Goal: Complete application form: Complete application form

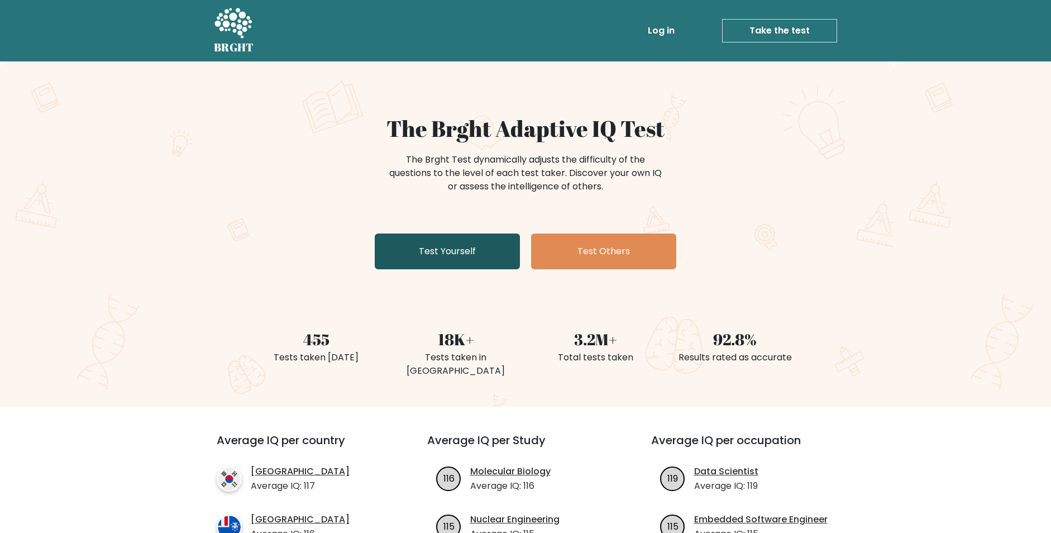
click at [492, 243] on link "Test Yourself" at bounding box center [447, 252] width 145 height 36
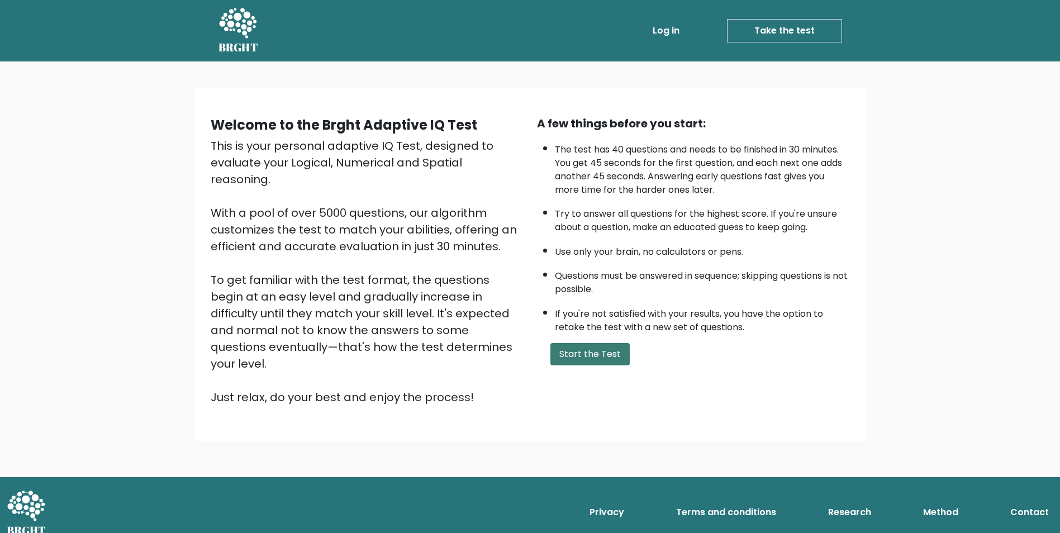
click at [616, 359] on button "Start the Test" at bounding box center [589, 354] width 79 height 22
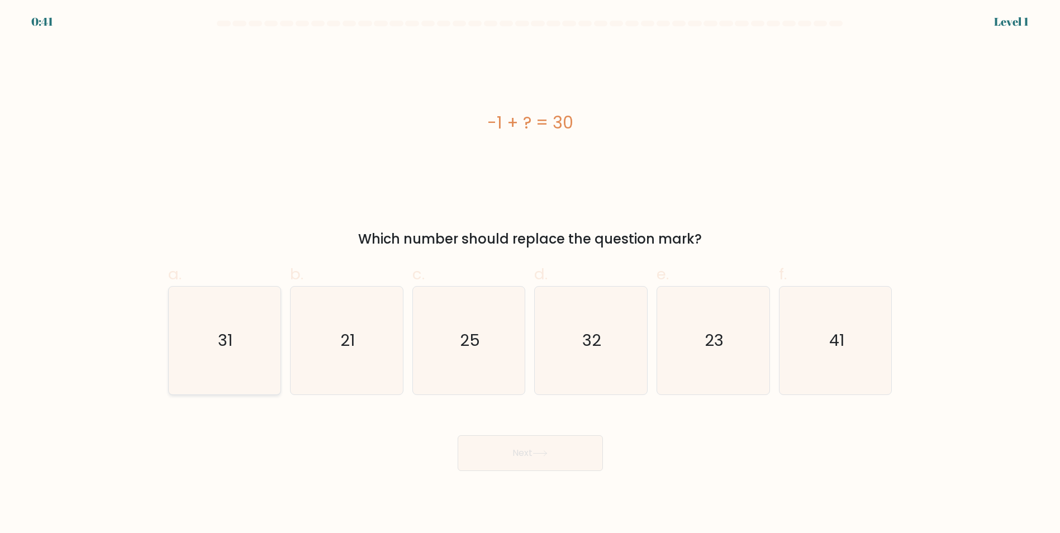
click at [255, 368] on icon "31" at bounding box center [224, 341] width 108 height 108
click at [530, 274] on input "a. 31" at bounding box center [530, 269] width 1 height 7
radio input "true"
click at [520, 464] on button "Next" at bounding box center [530, 453] width 145 height 36
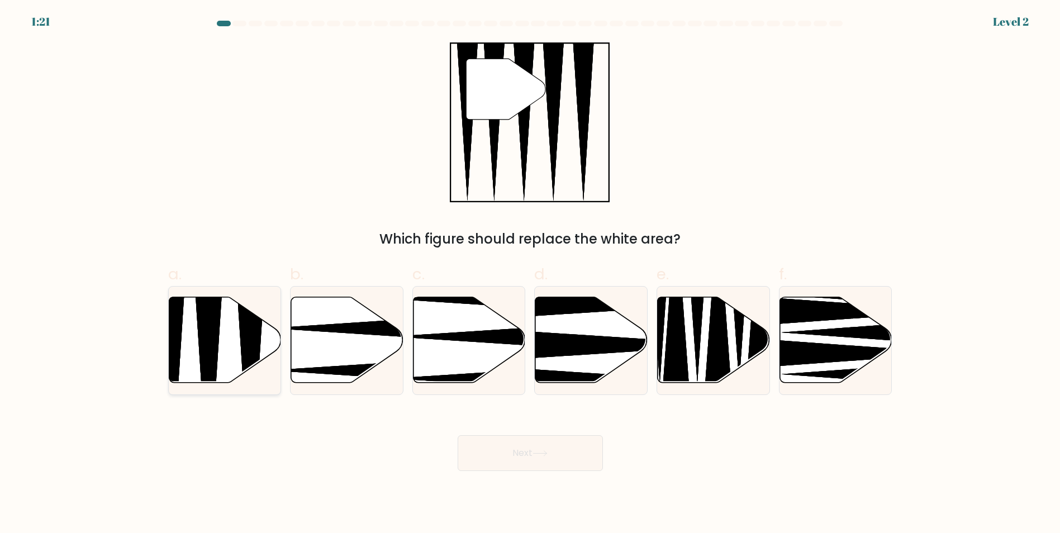
click at [263, 329] on icon at bounding box center [225, 340] width 112 height 86
click at [530, 274] on input "a." at bounding box center [530, 269] width 1 height 7
radio input "true"
click at [546, 471] on body "1:18 Level 2" at bounding box center [530, 266] width 1060 height 533
click at [526, 450] on button "Next" at bounding box center [530, 453] width 145 height 36
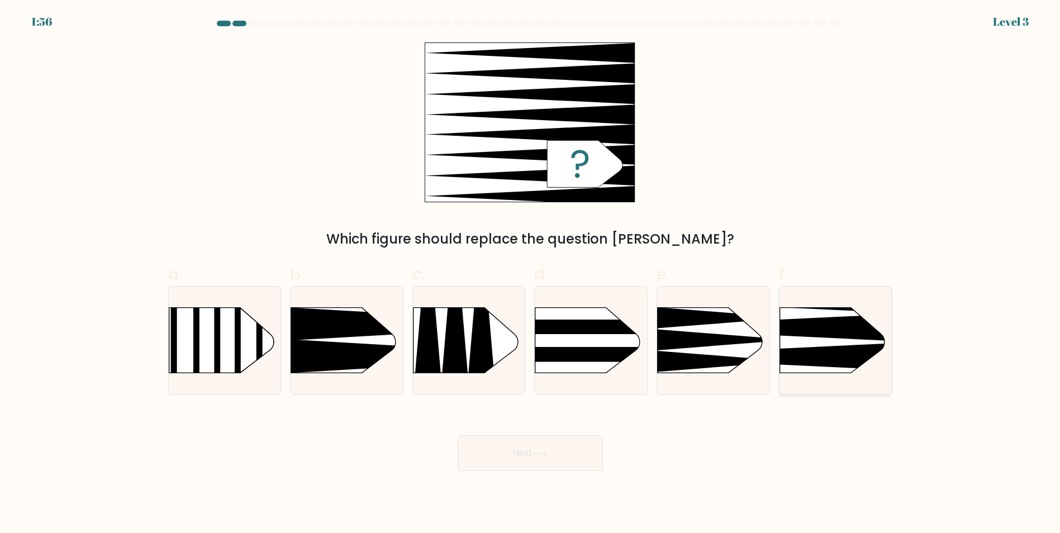
click at [812, 347] on rect at bounding box center [756, 283] width 292 height 222
click at [531, 274] on input "f." at bounding box center [530, 269] width 1 height 7
radio input "true"
click at [543, 443] on button "Next" at bounding box center [530, 453] width 145 height 36
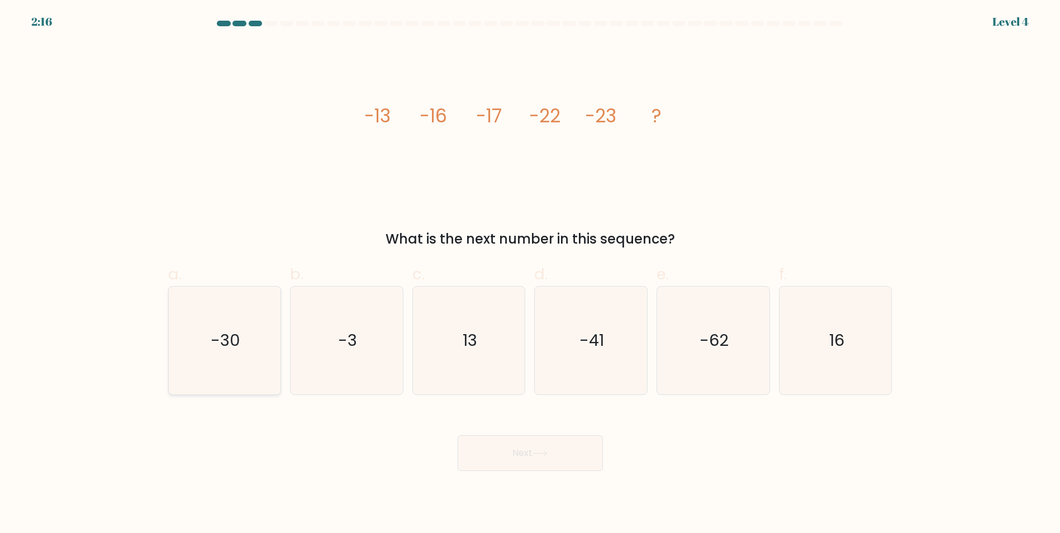
click at [269, 320] on icon "-30" at bounding box center [224, 341] width 108 height 108
click at [530, 274] on input "a. -30" at bounding box center [530, 269] width 1 height 7
radio input "true"
click at [540, 449] on button "Next" at bounding box center [530, 453] width 145 height 36
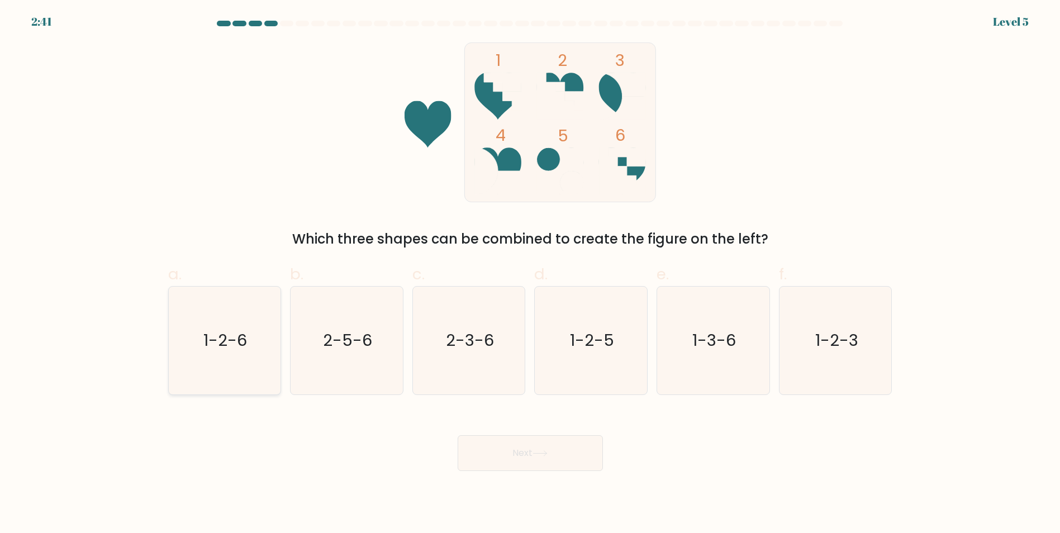
click at [234, 307] on icon "1-2-6" at bounding box center [224, 341] width 108 height 108
click at [530, 274] on input "a. 1-2-6" at bounding box center [530, 269] width 1 height 7
radio input "true"
click at [522, 458] on button "Next" at bounding box center [530, 453] width 145 height 36
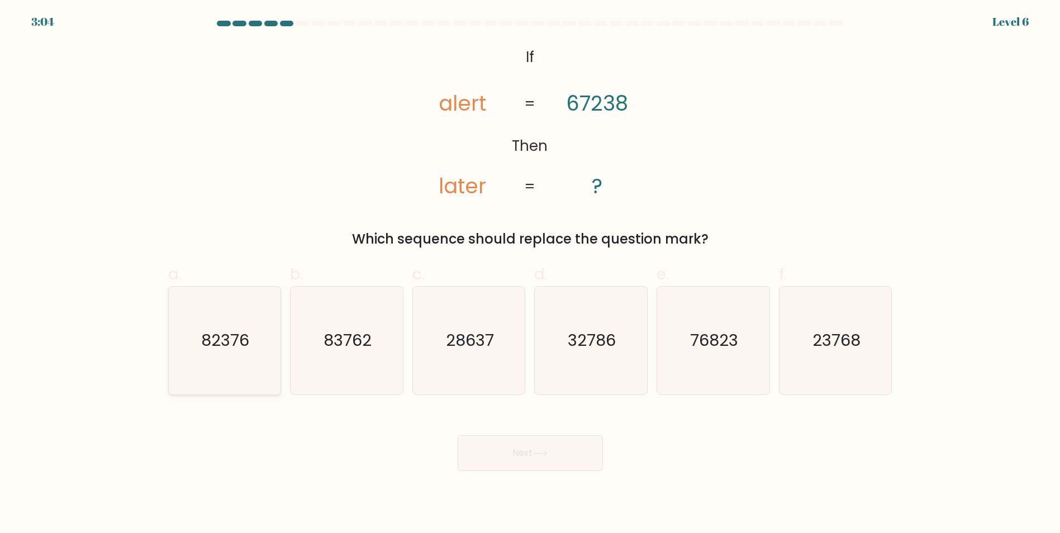
click at [264, 343] on icon "82376" at bounding box center [224, 341] width 108 height 108
click at [530, 274] on input "a. 82376" at bounding box center [530, 269] width 1 height 7
radio input "true"
click at [557, 468] on button "Next" at bounding box center [530, 453] width 145 height 36
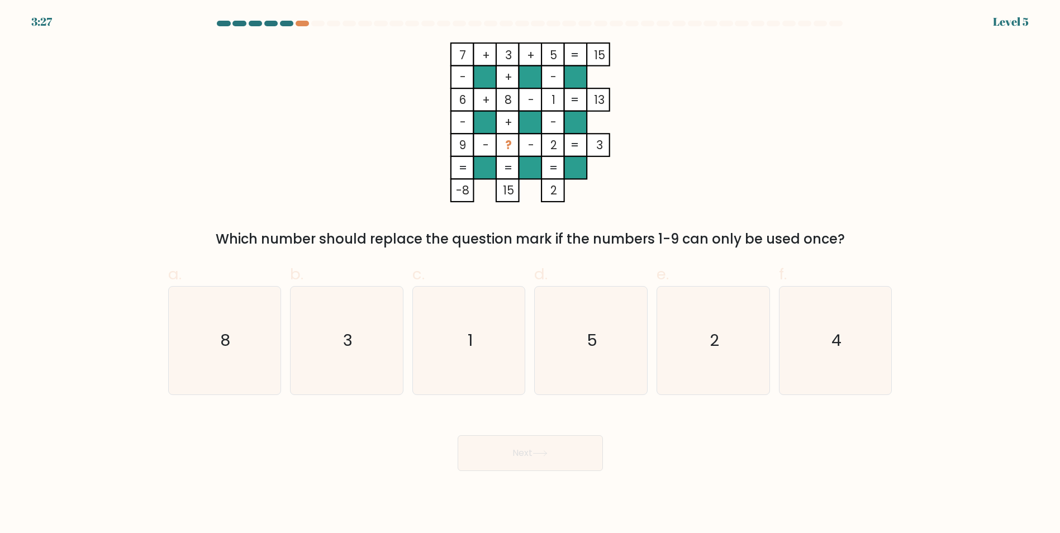
drag, startPoint x: 562, startPoint y: 309, endPoint x: 569, endPoint y: 399, distance: 89.6
click at [573, 377] on icon "5" at bounding box center [591, 341] width 108 height 108
click at [531, 274] on input "d. 5" at bounding box center [530, 269] width 1 height 7
radio input "true"
drag, startPoint x: 547, startPoint y: 420, endPoint x: 545, endPoint y: 457, distance: 37.0
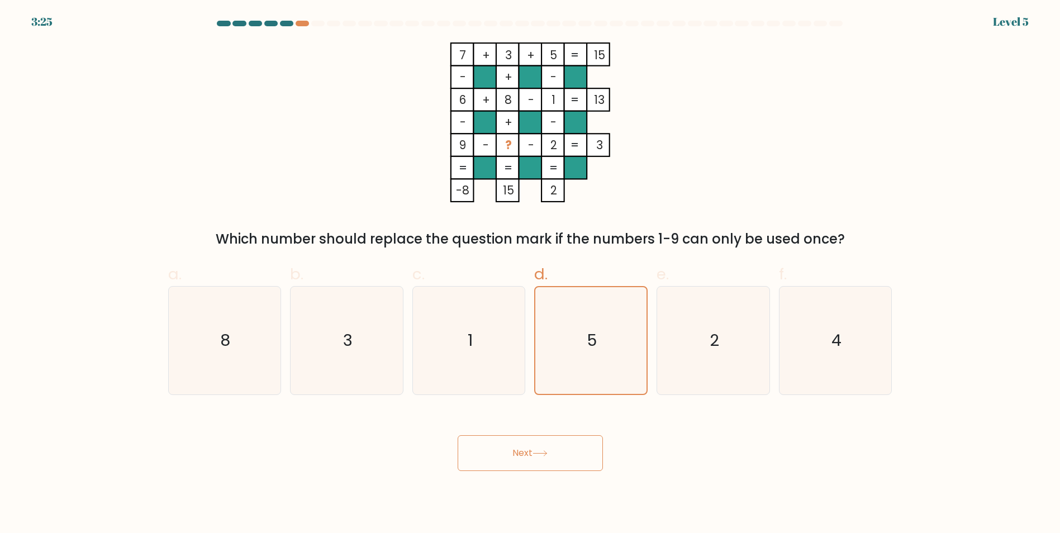
click at [545, 445] on div "Next" at bounding box center [529, 439] width 737 height 63
click at [545, 457] on button "Next" at bounding box center [530, 453] width 145 height 36
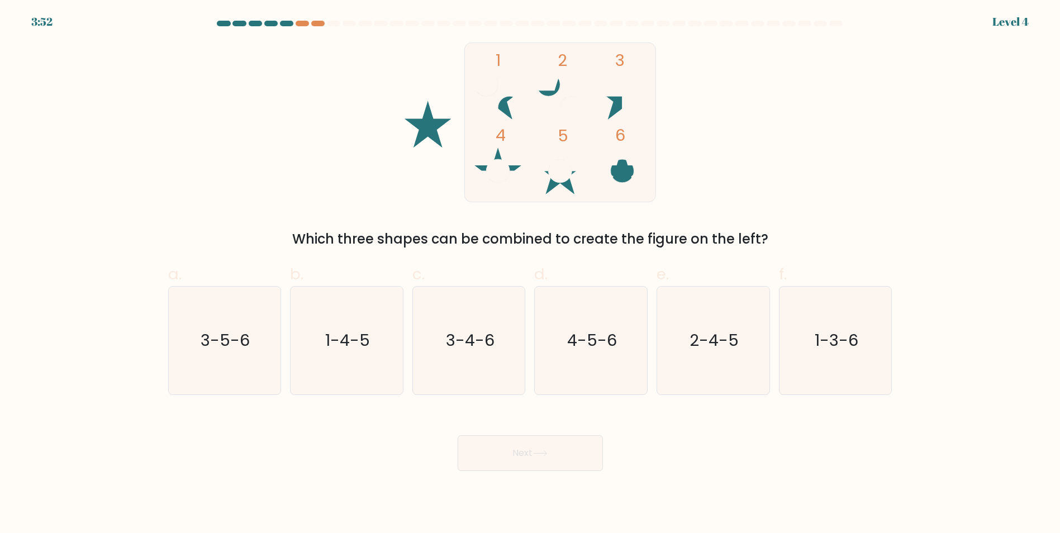
drag, startPoint x: 816, startPoint y: 320, endPoint x: 770, endPoint y: 420, distance: 110.5
click at [815, 321] on icon "1-3-6" at bounding box center [836, 341] width 108 height 108
click at [531, 274] on input "f. 1-3-6" at bounding box center [530, 269] width 1 height 7
radio input "true"
click at [492, 451] on button "Next" at bounding box center [530, 453] width 145 height 36
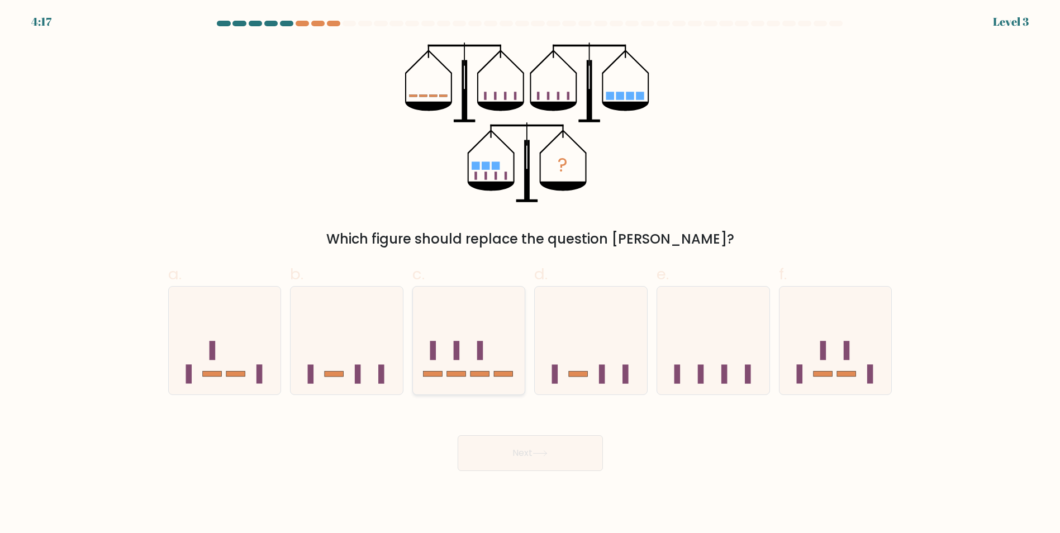
drag, startPoint x: 459, startPoint y: 358, endPoint x: 452, endPoint y: 358, distance: 7.3
click at [452, 358] on icon at bounding box center [469, 340] width 112 height 93
click at [530, 274] on input "c." at bounding box center [530, 269] width 1 height 7
radio input "true"
click at [504, 441] on button "Next" at bounding box center [530, 453] width 145 height 36
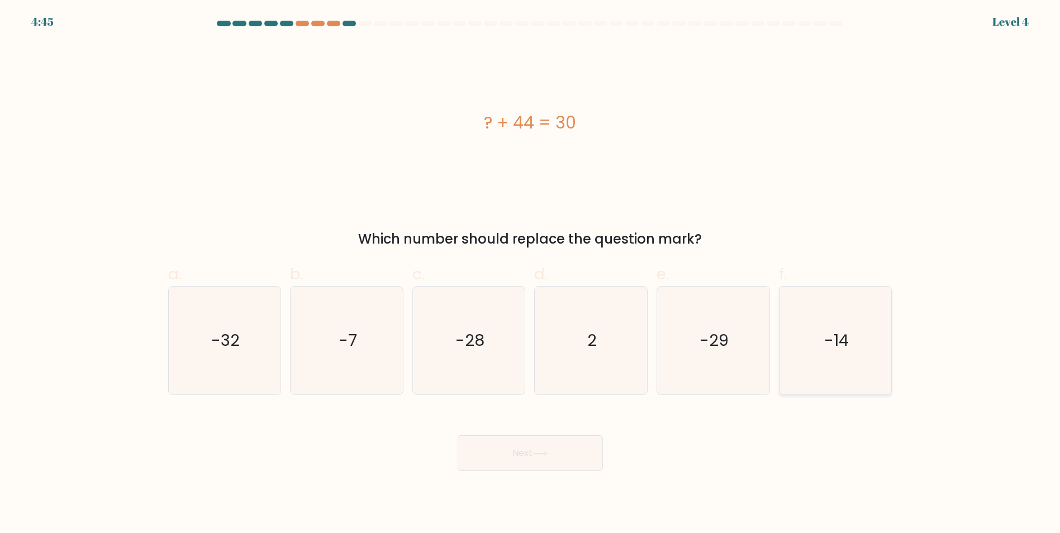
click at [860, 359] on icon "-14" at bounding box center [836, 341] width 108 height 108
click at [531, 274] on input "f. -14" at bounding box center [530, 269] width 1 height 7
radio input "true"
click at [566, 436] on button "Next" at bounding box center [530, 453] width 145 height 36
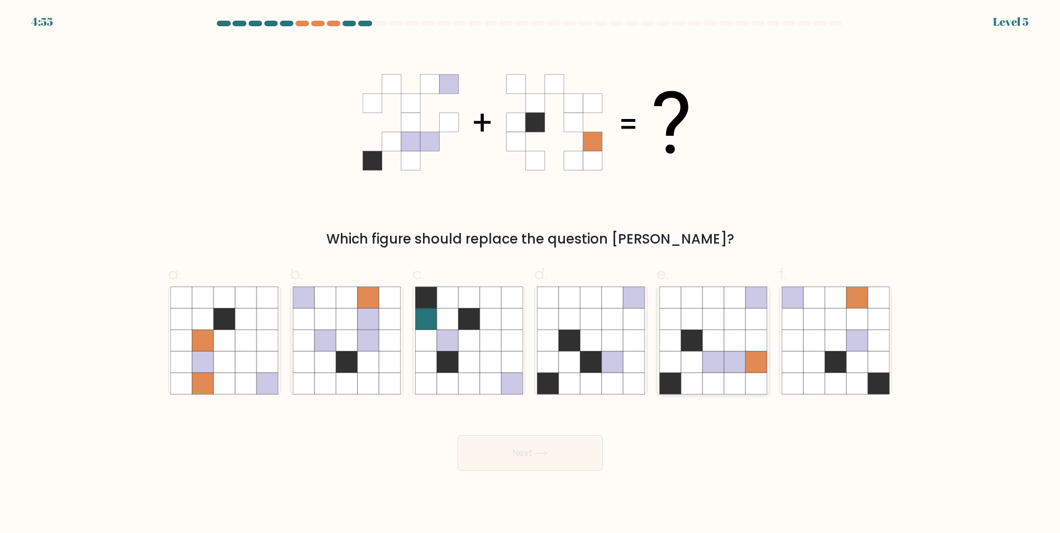
click at [678, 332] on icon at bounding box center [669, 340] width 21 height 21
click at [531, 274] on input "e." at bounding box center [530, 269] width 1 height 7
radio input "true"
click at [556, 446] on button "Next" at bounding box center [530, 453] width 145 height 36
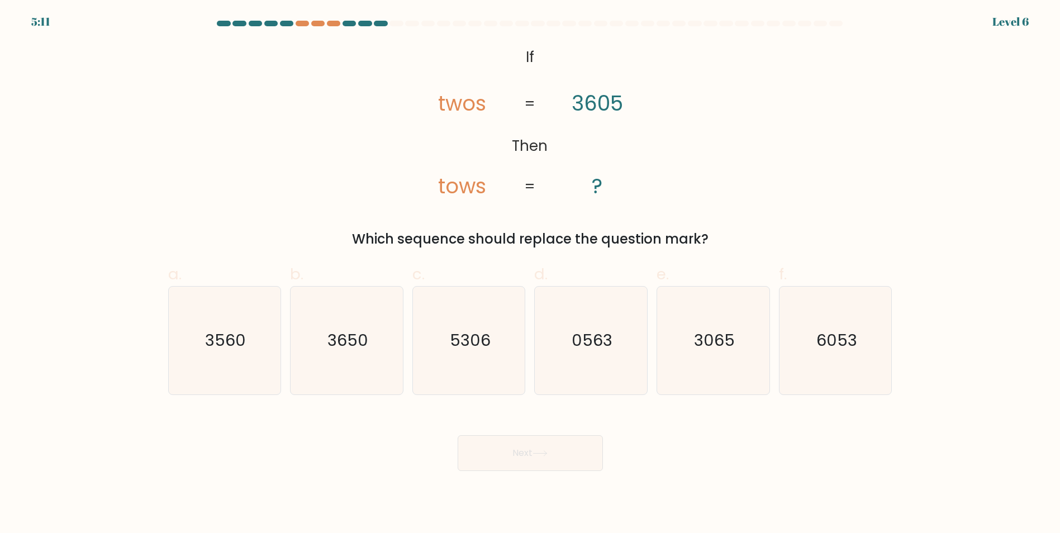
drag, startPoint x: 577, startPoint y: 344, endPoint x: 548, endPoint y: 484, distance: 143.6
click at [574, 361] on icon "0563" at bounding box center [591, 341] width 108 height 108
click at [531, 274] on input "d. 0563" at bounding box center [530, 269] width 1 height 7
radio input "true"
click at [547, 450] on icon at bounding box center [539, 453] width 15 height 6
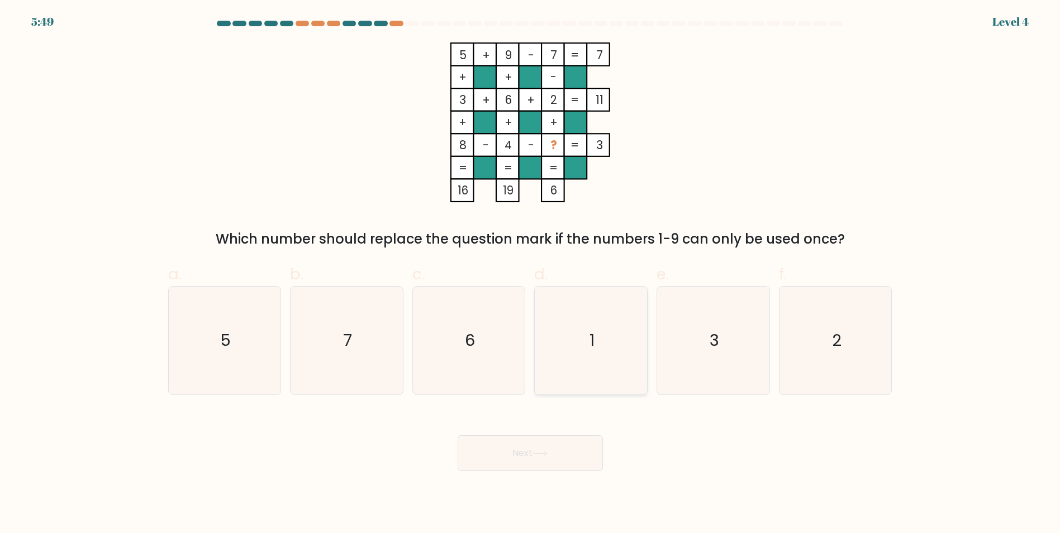
drag, startPoint x: 595, startPoint y: 328, endPoint x: 582, endPoint y: 349, distance: 25.1
click at [595, 330] on icon "1" at bounding box center [591, 341] width 108 height 108
click at [531, 274] on input "d. 1" at bounding box center [530, 269] width 1 height 7
radio input "true"
click at [532, 446] on button "Next" at bounding box center [530, 453] width 145 height 36
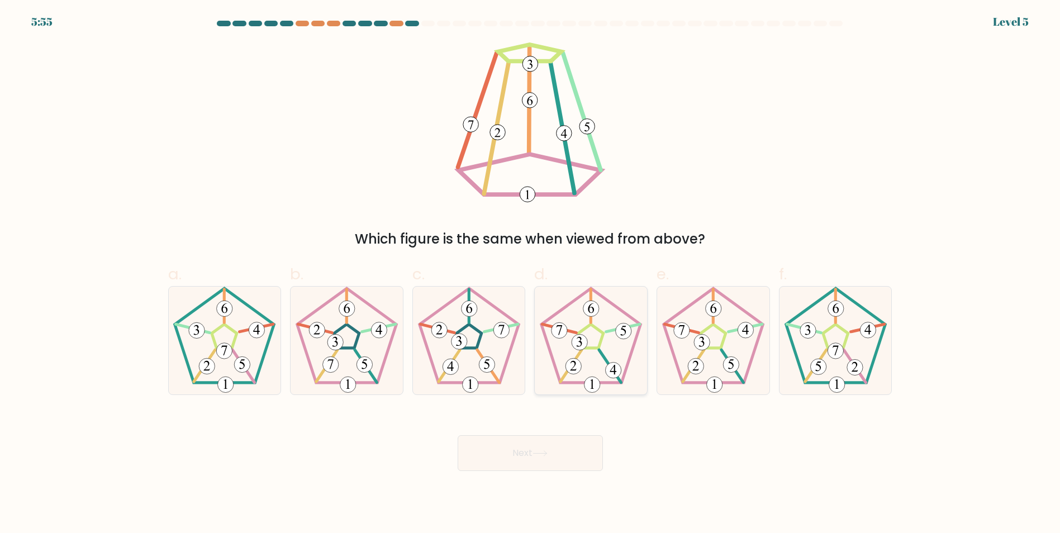
click at [596, 332] on icon at bounding box center [591, 341] width 108 height 108
click at [531, 274] on input "d." at bounding box center [530, 269] width 1 height 7
radio input "true"
click at [541, 470] on button "Next" at bounding box center [530, 453] width 145 height 36
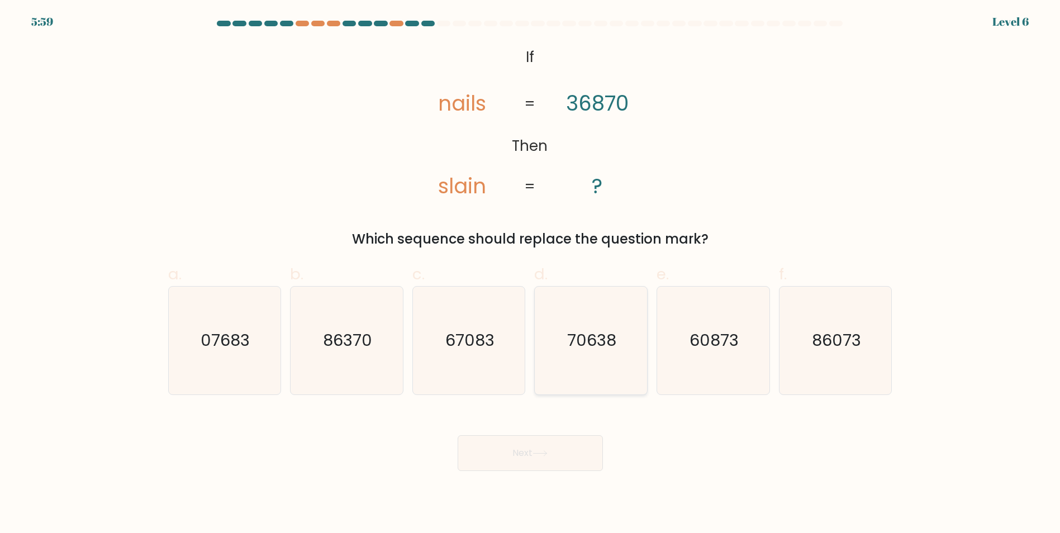
click at [572, 325] on icon "70638" at bounding box center [591, 341] width 108 height 108
click at [531, 274] on input "d. 70638" at bounding box center [530, 269] width 1 height 7
radio input "true"
click at [544, 467] on button "Next" at bounding box center [530, 453] width 145 height 36
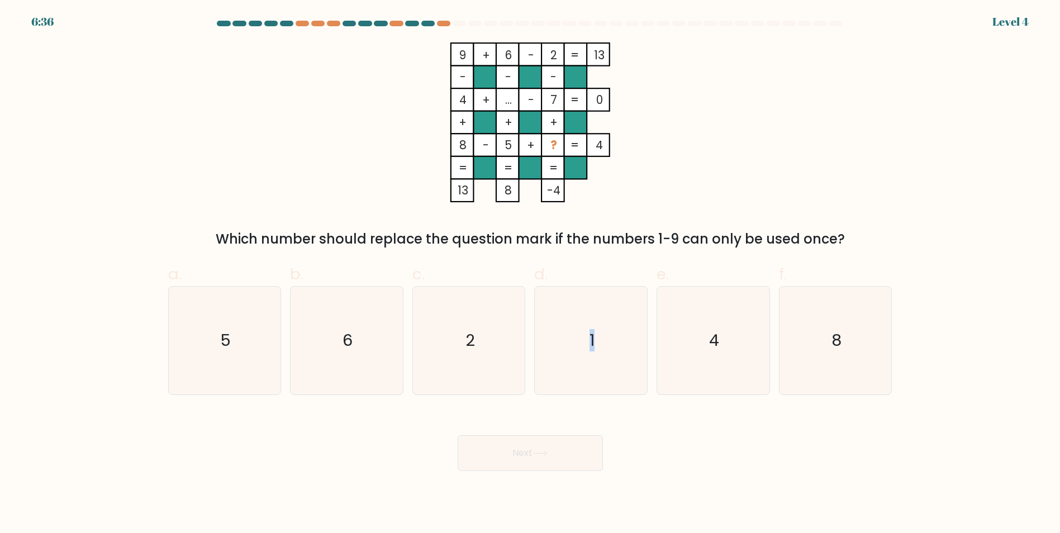
drag, startPoint x: 620, startPoint y: 365, endPoint x: 518, endPoint y: 443, distance: 128.3
click at [518, 443] on form at bounding box center [530, 246] width 1060 height 450
drag, startPoint x: 518, startPoint y: 443, endPoint x: 572, endPoint y: 320, distance: 134.8
click at [572, 320] on icon "1" at bounding box center [591, 341] width 108 height 108
click at [531, 274] on input "d. 1" at bounding box center [530, 269] width 1 height 7
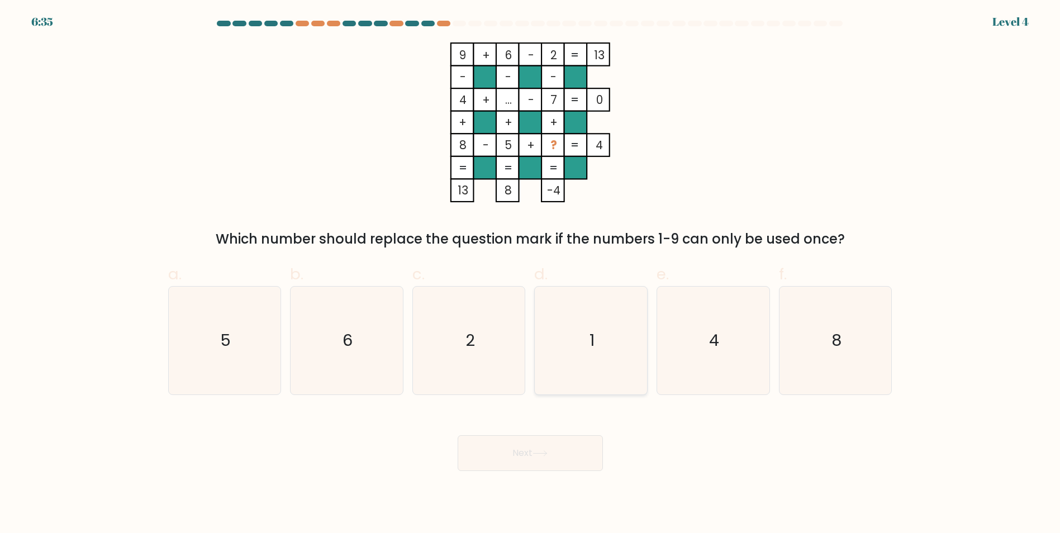
radio input "true"
click at [528, 461] on button "Next" at bounding box center [530, 453] width 145 height 36
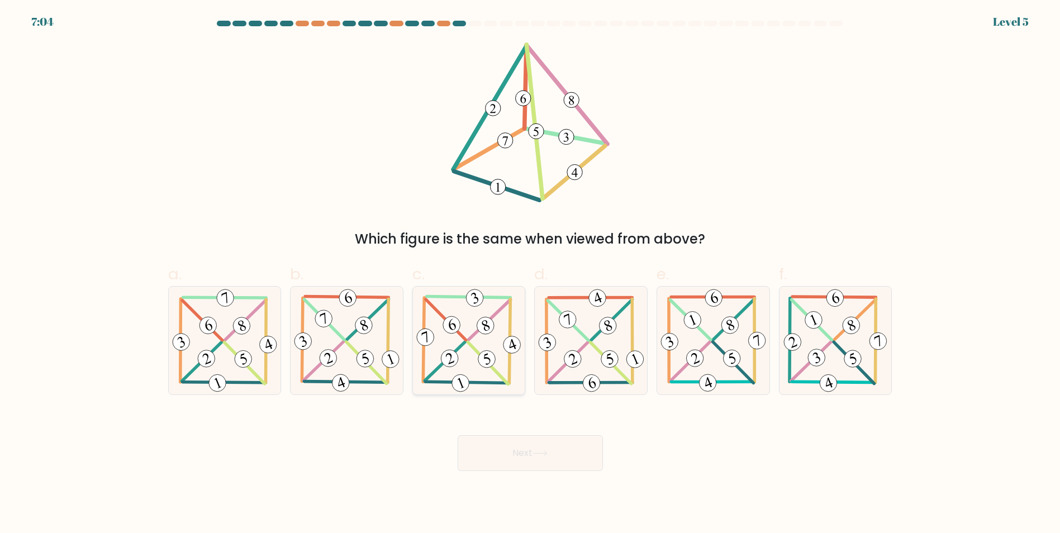
click at [492, 304] on icon at bounding box center [468, 341] width 109 height 108
click at [530, 274] on input "c." at bounding box center [530, 269] width 1 height 7
radio input "true"
click at [520, 447] on button "Next" at bounding box center [530, 453] width 145 height 36
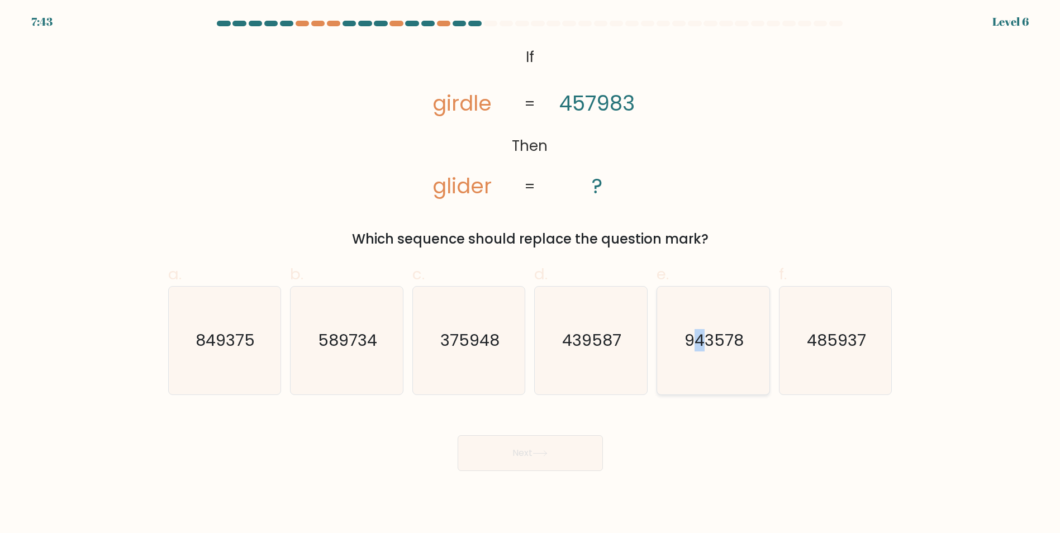
drag, startPoint x: 706, startPoint y: 356, endPoint x: 692, endPoint y: 355, distance: 14.0
click at [692, 355] on icon "943578" at bounding box center [713, 341] width 108 height 108
click at [568, 455] on button "Next" at bounding box center [530, 453] width 145 height 36
click at [558, 455] on button "Next" at bounding box center [530, 453] width 145 height 36
click at [556, 454] on button "Next" at bounding box center [530, 453] width 145 height 36
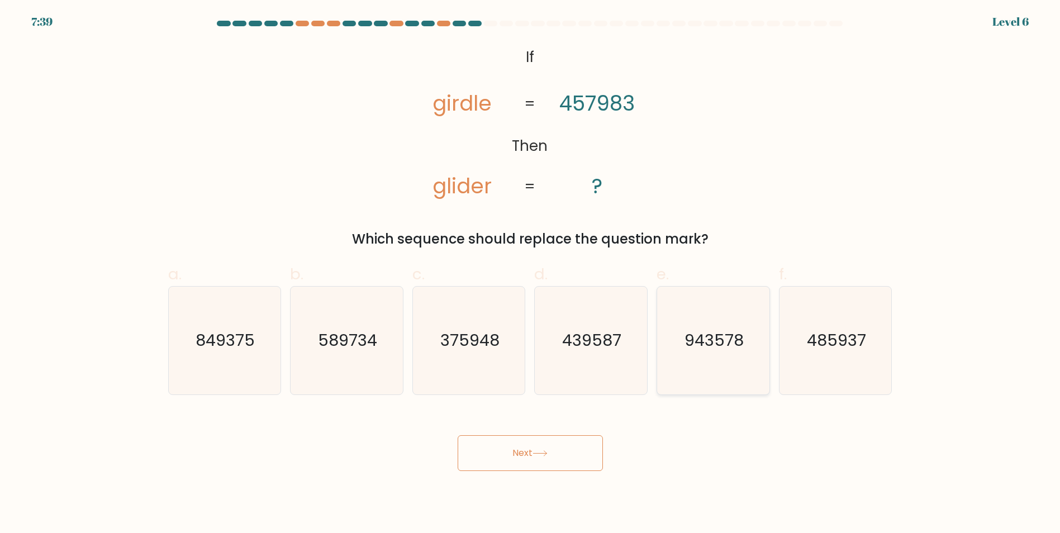
click at [715, 292] on icon "943578" at bounding box center [713, 341] width 108 height 108
click at [531, 274] on input "e. 943578" at bounding box center [530, 269] width 1 height 7
radio input "true"
click at [580, 435] on button "Next" at bounding box center [530, 453] width 145 height 36
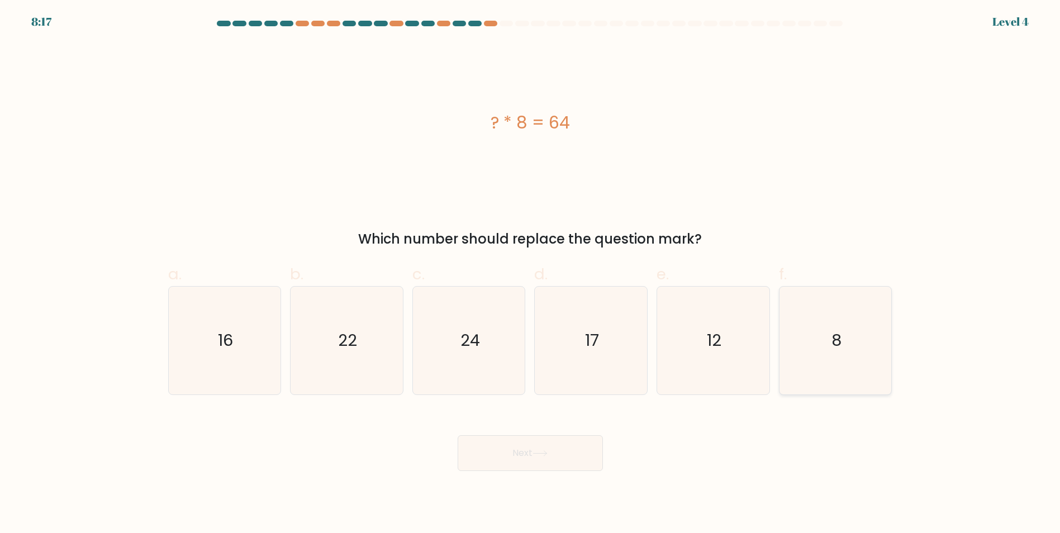
click at [856, 344] on icon "8" at bounding box center [836, 341] width 108 height 108
click at [531, 274] on input "f. 8" at bounding box center [530, 269] width 1 height 7
radio input "true"
click at [510, 451] on button "Next" at bounding box center [530, 453] width 145 height 36
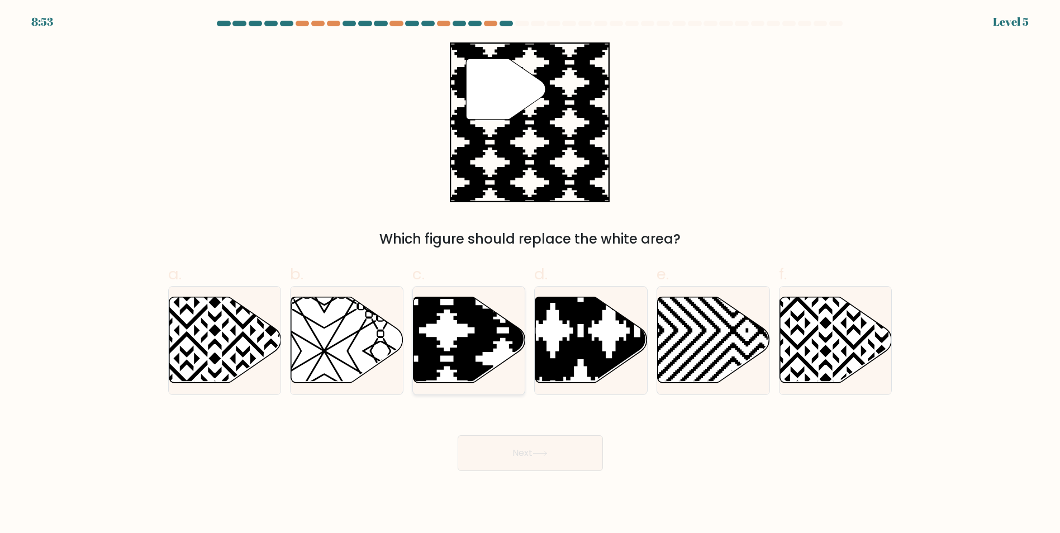
click at [474, 321] on icon at bounding box center [503, 387] width 226 height 226
click at [530, 274] on input "c." at bounding box center [530, 269] width 1 height 7
radio input "true"
click at [480, 445] on button "Next" at bounding box center [530, 453] width 145 height 36
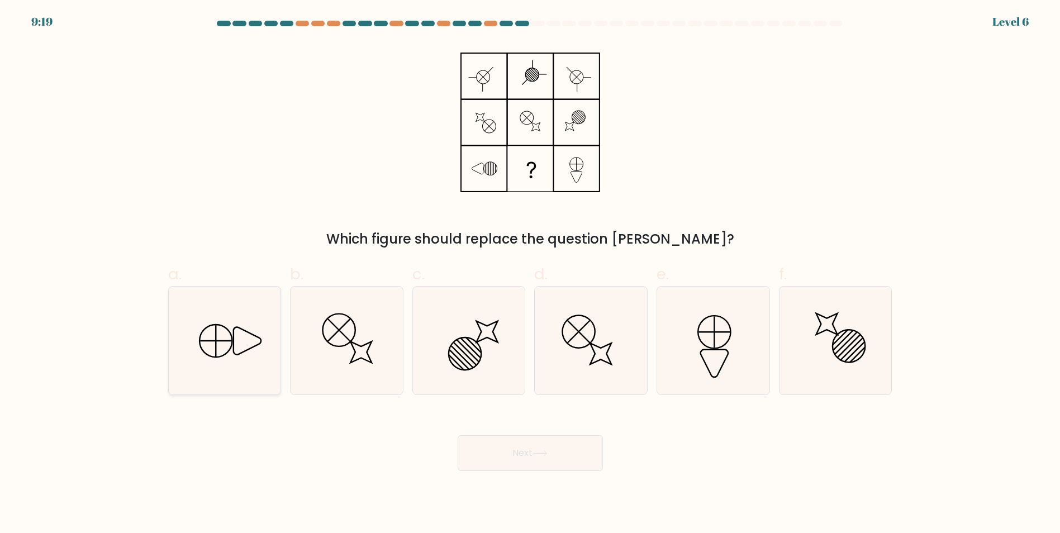
click at [227, 364] on icon at bounding box center [224, 341] width 108 height 108
click at [530, 274] on input "a." at bounding box center [530, 269] width 1 height 7
radio input "true"
click at [486, 453] on button "Next" at bounding box center [530, 453] width 145 height 36
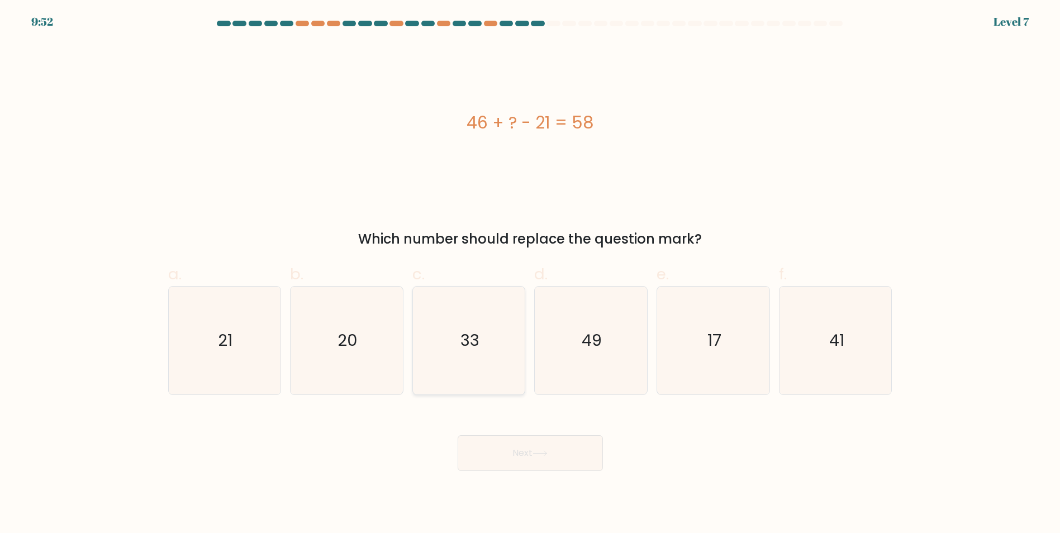
drag, startPoint x: 462, startPoint y: 356, endPoint x: 468, endPoint y: 372, distance: 16.8
click at [461, 356] on icon "33" at bounding box center [469, 341] width 108 height 108
click at [530, 274] on input "c. 33" at bounding box center [530, 269] width 1 height 7
radio input "true"
click at [501, 442] on button "Next" at bounding box center [530, 453] width 145 height 36
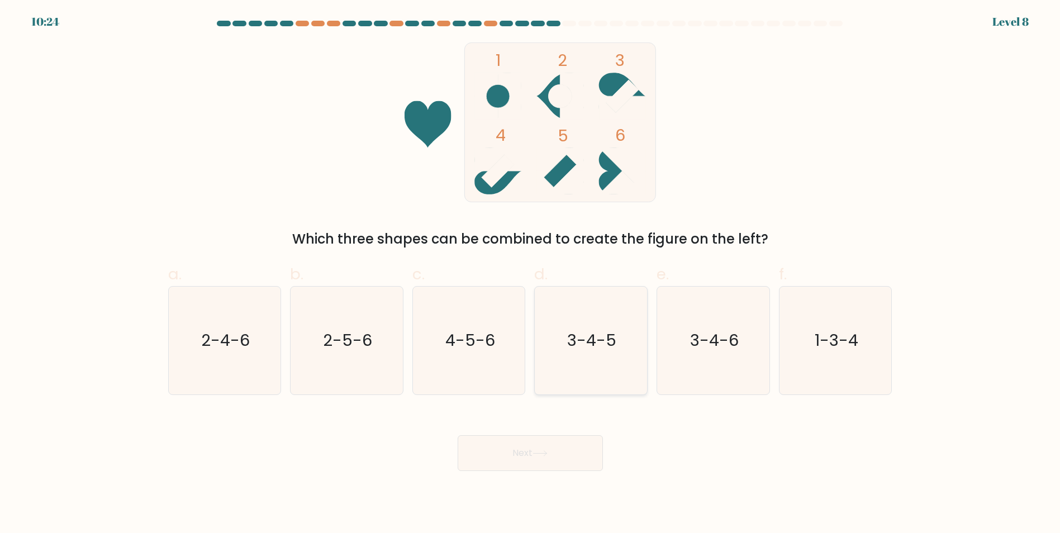
click at [623, 369] on icon "3-4-5" at bounding box center [591, 341] width 108 height 108
click at [531, 274] on input "d. 3-4-5" at bounding box center [530, 269] width 1 height 7
radio input "true"
click at [564, 431] on div "Next" at bounding box center [529, 439] width 737 height 63
click at [542, 450] on icon at bounding box center [539, 453] width 15 height 6
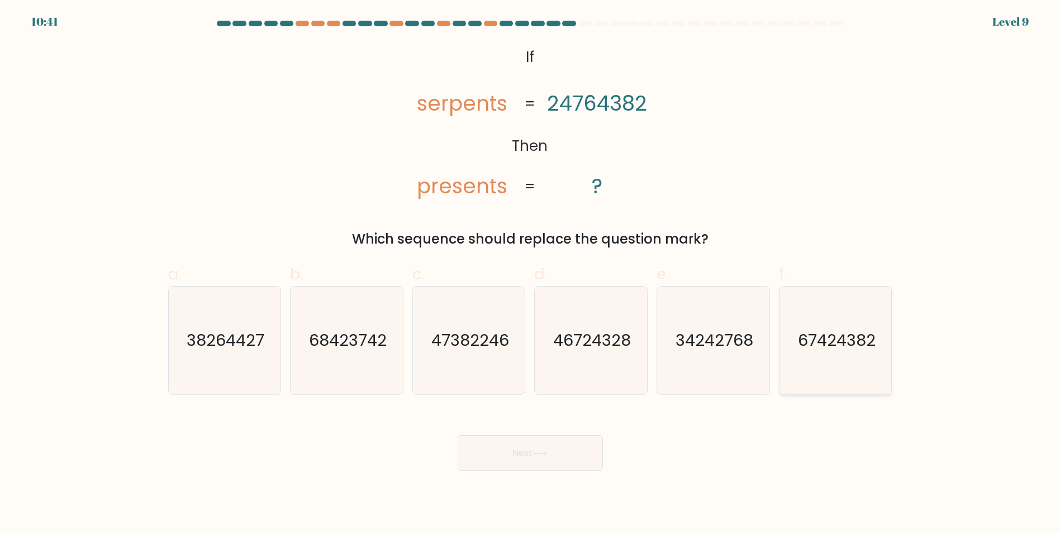
click at [801, 323] on icon "67424382" at bounding box center [836, 341] width 108 height 108
click at [531, 274] on input "f. 67424382" at bounding box center [530, 269] width 1 height 7
radio input "true"
drag, startPoint x: 537, startPoint y: 427, endPoint x: 535, endPoint y: 457, distance: 30.3
click at [536, 432] on div "Next" at bounding box center [529, 439] width 737 height 63
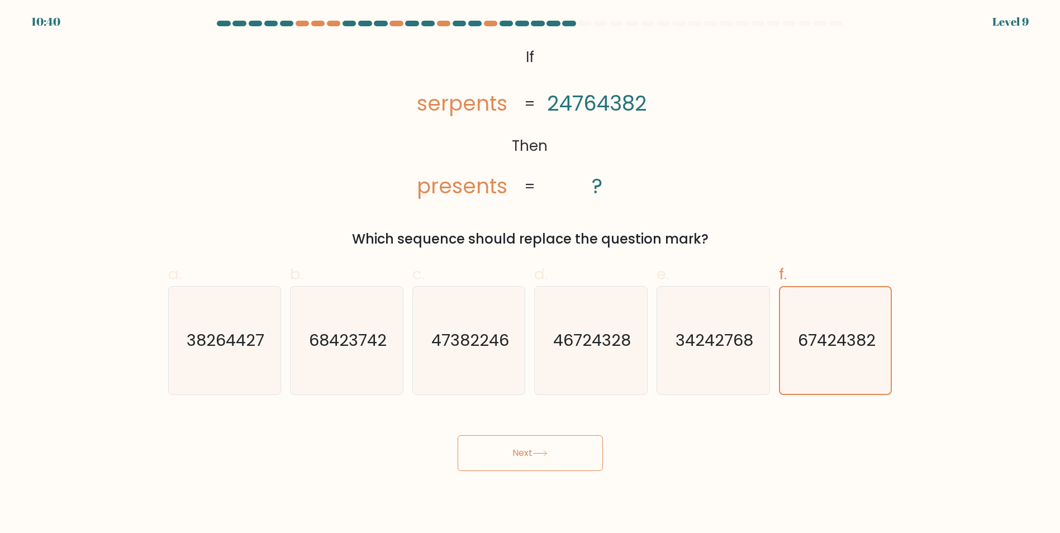
drag, startPoint x: 534, startPoint y: 464, endPoint x: 526, endPoint y: 462, distance: 8.5
click at [526, 462] on button "Next" at bounding box center [530, 453] width 145 height 36
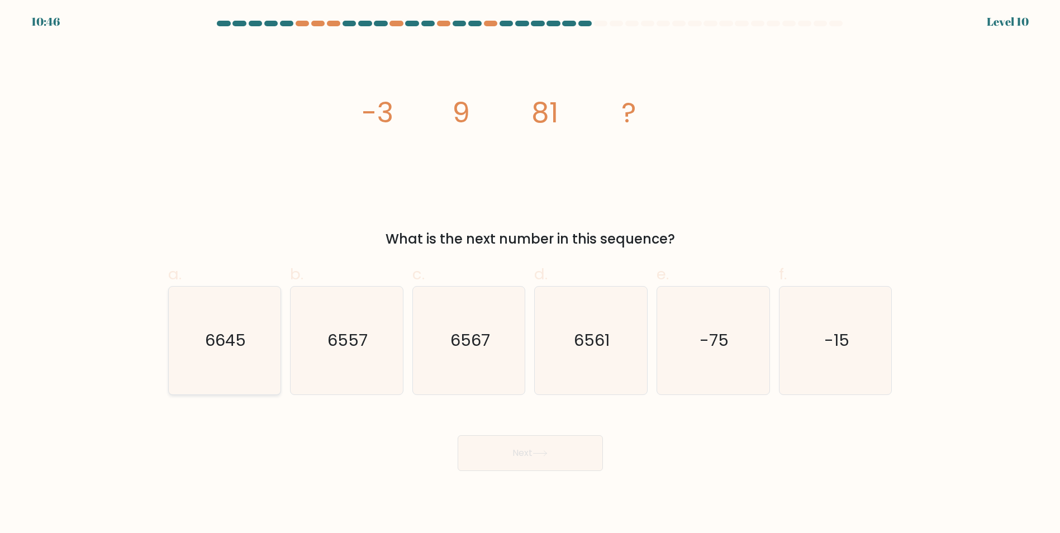
click at [269, 341] on icon "6645" at bounding box center [224, 341] width 108 height 108
click at [530, 274] on input "a. 6645" at bounding box center [530, 269] width 1 height 7
radio input "true"
click at [517, 459] on button "Next" at bounding box center [530, 453] width 145 height 36
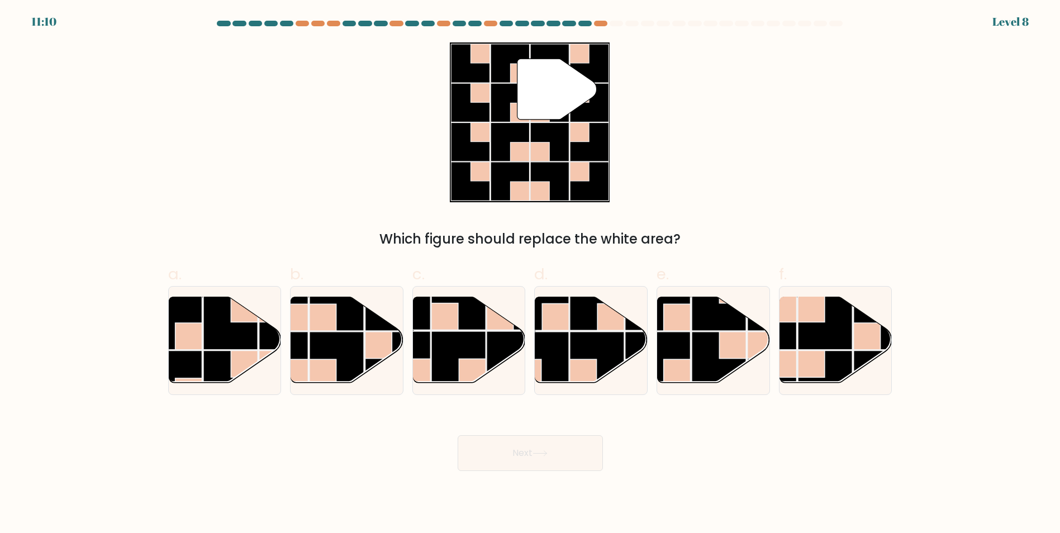
drag, startPoint x: 222, startPoint y: 324, endPoint x: 309, endPoint y: 416, distance: 126.8
click at [224, 334] on rect at bounding box center [230, 322] width 55 height 55
click at [530, 274] on input "a." at bounding box center [530, 269] width 1 height 7
radio input "true"
click at [534, 464] on button "Next" at bounding box center [530, 453] width 145 height 36
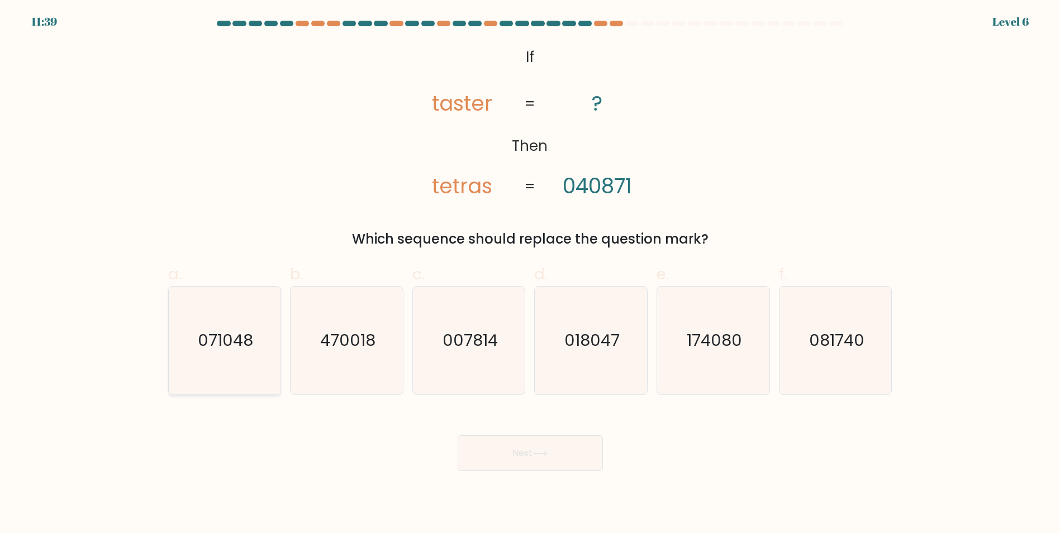
drag, startPoint x: 201, startPoint y: 324, endPoint x: 228, endPoint y: 347, distance: 35.7
click at [228, 347] on icon "071048" at bounding box center [224, 341] width 108 height 108
click at [521, 464] on button "Next" at bounding box center [530, 453] width 145 height 36
click at [525, 456] on button "Next" at bounding box center [530, 453] width 145 height 36
drag, startPoint x: 525, startPoint y: 456, endPoint x: 362, endPoint y: 378, distance: 180.7
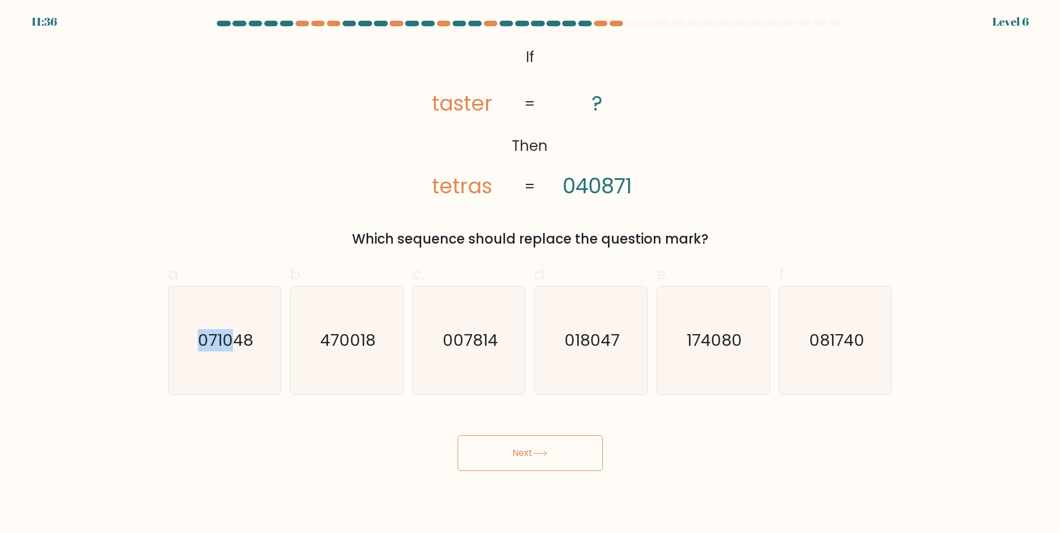
click at [522, 452] on button "Next" at bounding box center [530, 453] width 145 height 36
click at [261, 354] on icon "071048" at bounding box center [224, 341] width 108 height 108
click at [530, 274] on input "a. 071048" at bounding box center [530, 269] width 1 height 7
radio input "true"
click at [491, 457] on button "Next" at bounding box center [530, 453] width 145 height 36
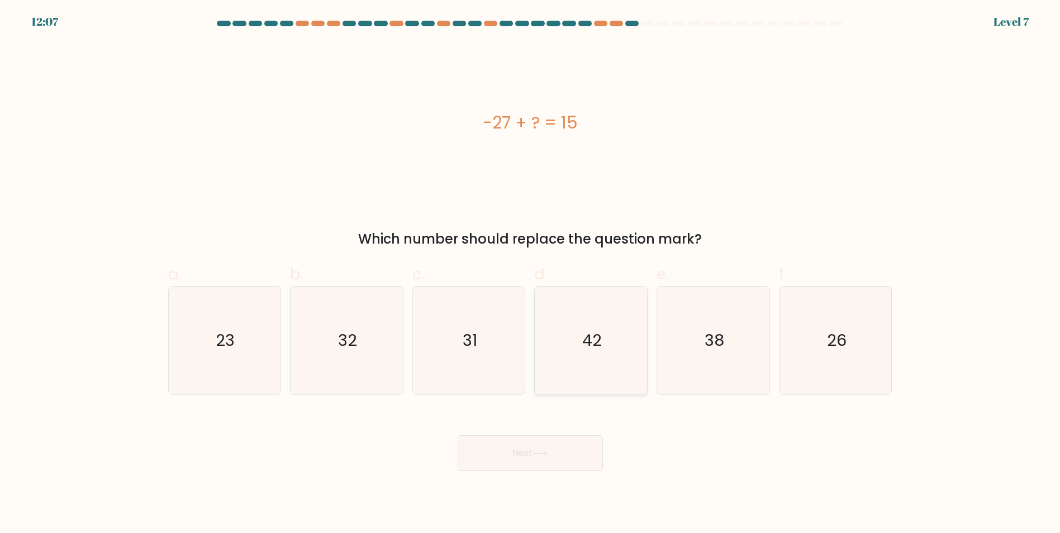
drag, startPoint x: 592, startPoint y: 317, endPoint x: 570, endPoint y: 389, distance: 75.1
click at [592, 322] on icon "42" at bounding box center [591, 341] width 108 height 108
click at [531, 274] on input "d. 42" at bounding box center [530, 269] width 1 height 7
radio input "true"
click at [528, 464] on button "Next" at bounding box center [530, 453] width 145 height 36
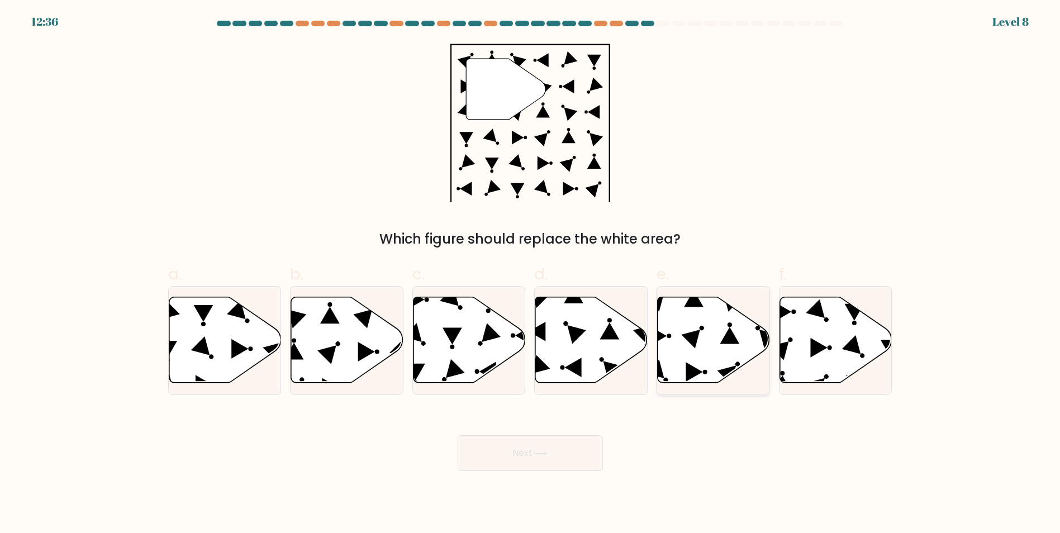
drag, startPoint x: 798, startPoint y: 306, endPoint x: 765, endPoint y: 366, distance: 68.5
click at [797, 307] on icon at bounding box center [836, 340] width 112 height 86
click at [531, 274] on input "f." at bounding box center [530, 269] width 1 height 7
radio input "true"
click at [535, 445] on button "Next" at bounding box center [530, 453] width 145 height 36
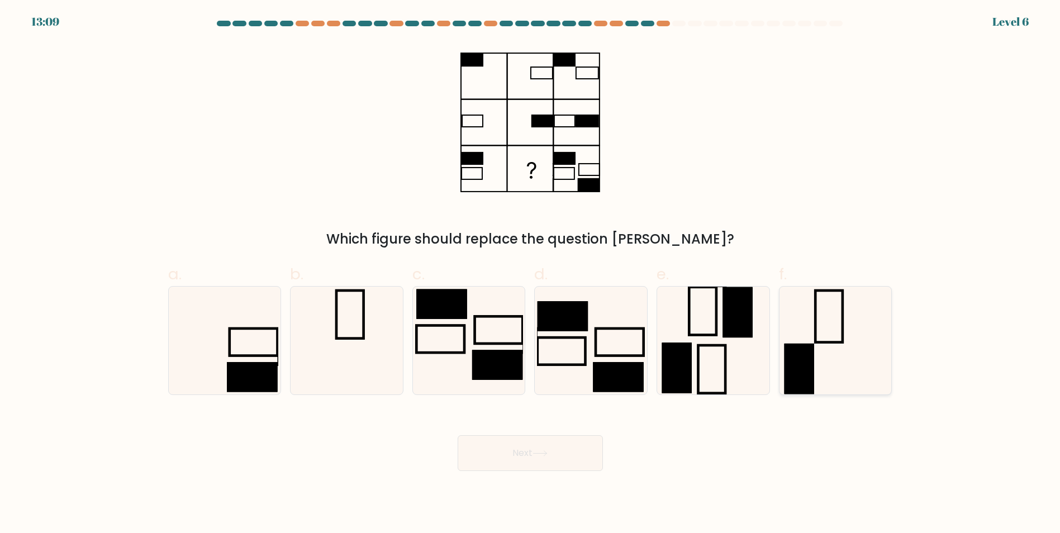
click at [853, 326] on icon at bounding box center [836, 341] width 108 height 108
click at [531, 274] on input "f." at bounding box center [530, 269] width 1 height 7
radio input "true"
drag, startPoint x: 307, startPoint y: 353, endPoint x: 301, endPoint y: 359, distance: 8.3
click at [306, 353] on icon at bounding box center [347, 341] width 108 height 108
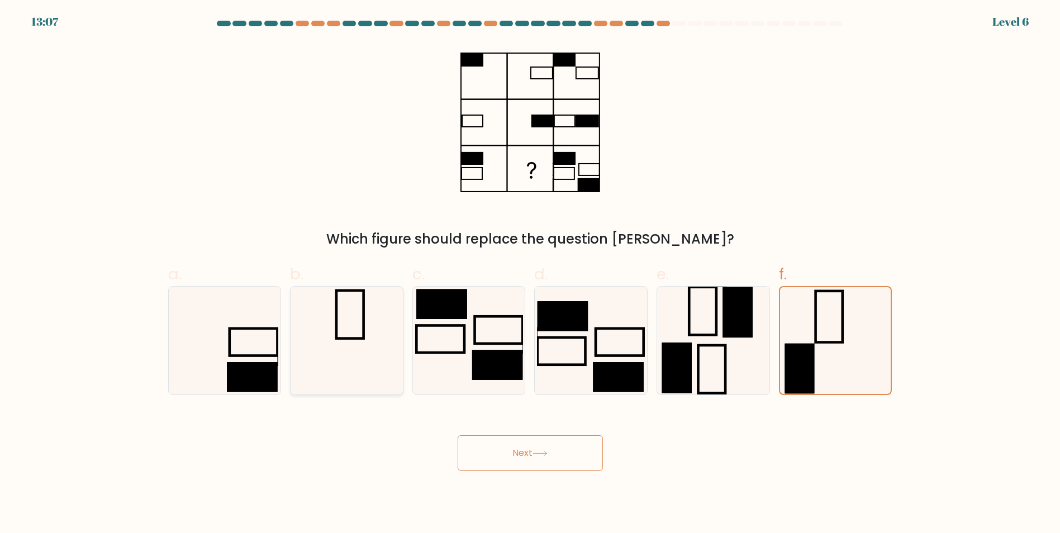
click at [530, 274] on input "b." at bounding box center [530, 269] width 1 height 7
radio input "true"
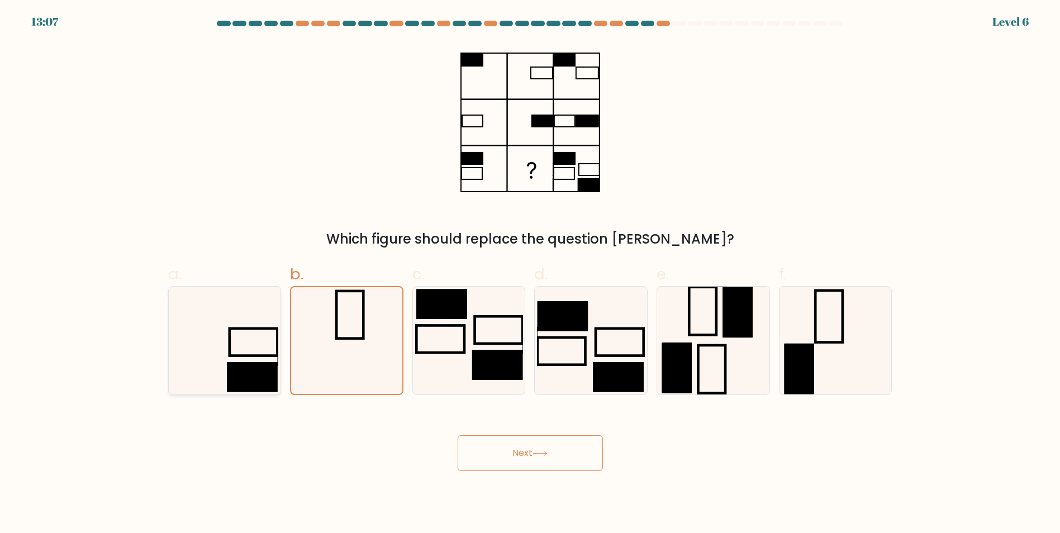
click at [275, 364] on rect at bounding box center [252, 377] width 50 height 30
click at [530, 274] on input "a." at bounding box center [530, 269] width 1 height 7
radio input "true"
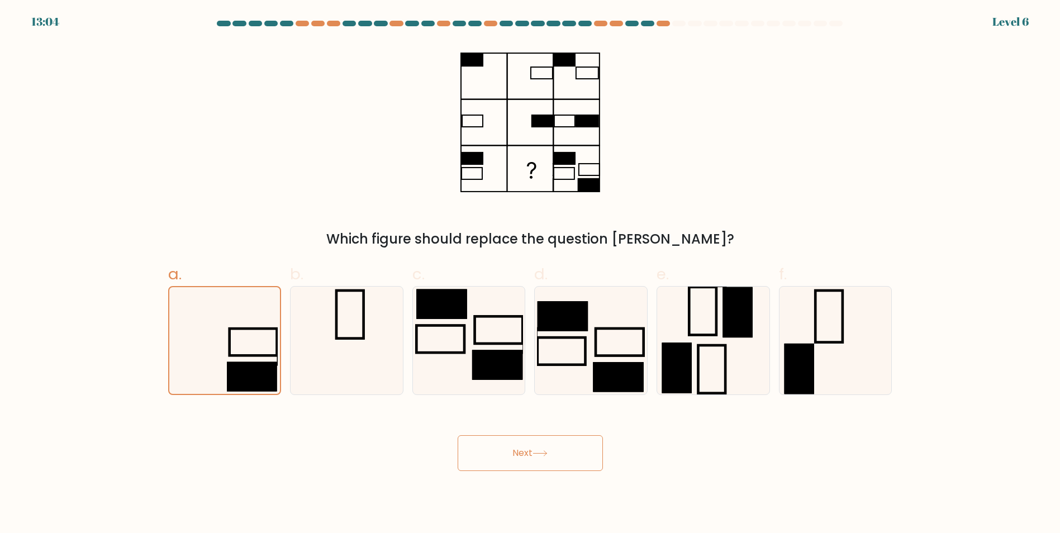
click at [526, 442] on button "Next" at bounding box center [530, 453] width 145 height 36
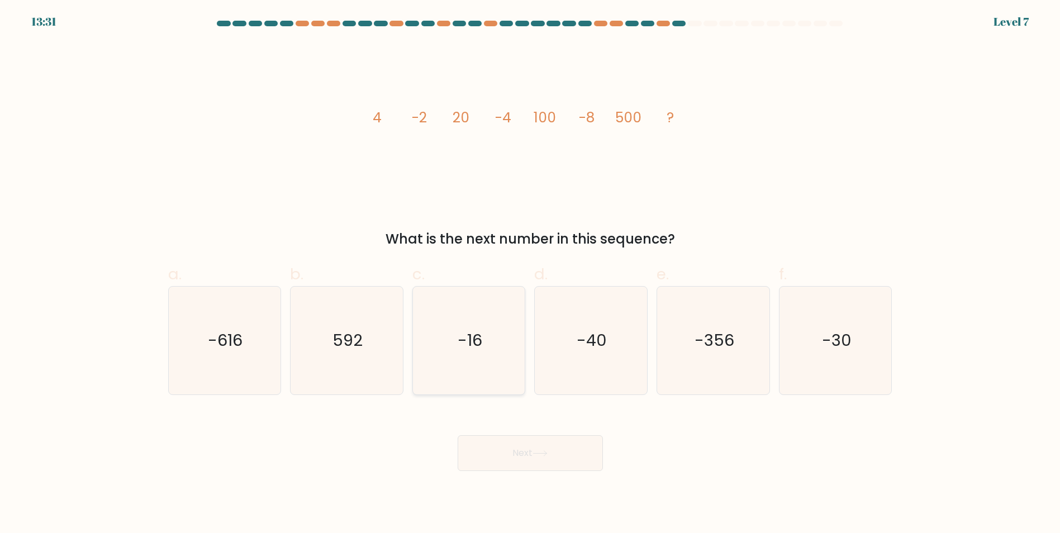
drag, startPoint x: 450, startPoint y: 327, endPoint x: 462, endPoint y: 338, distance: 15.8
click at [458, 334] on icon "-16" at bounding box center [469, 341] width 108 height 108
click at [530, 274] on input "c. -16" at bounding box center [530, 269] width 1 height 7
radio input "true"
click at [532, 454] on button "Next" at bounding box center [530, 453] width 145 height 36
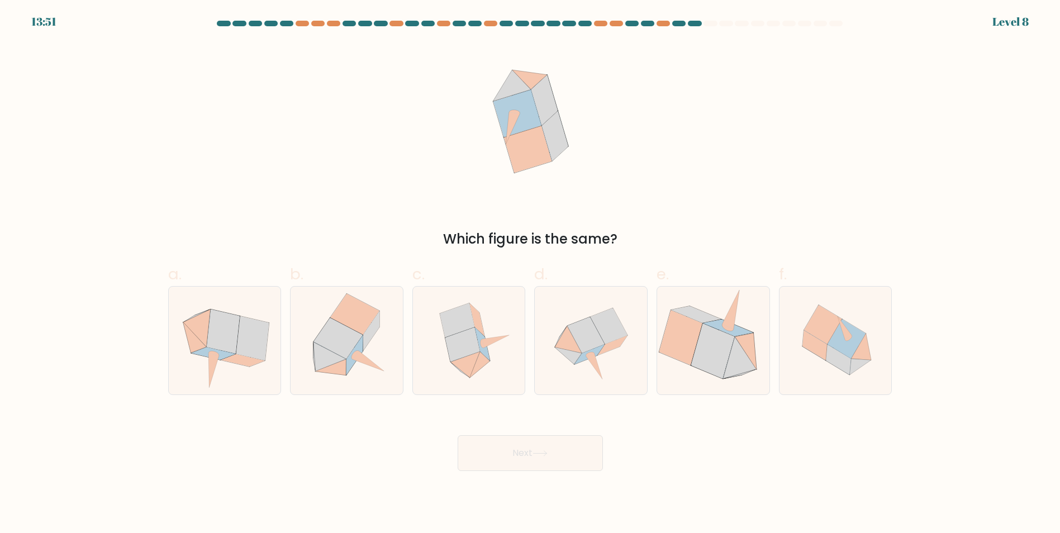
drag, startPoint x: 581, startPoint y: 316, endPoint x: 605, endPoint y: 455, distance: 141.7
click at [588, 330] on icon at bounding box center [591, 341] width 108 height 108
click at [531, 274] on input "d." at bounding box center [530, 269] width 1 height 7
radio input "true"
click at [599, 461] on button "Next" at bounding box center [530, 453] width 145 height 36
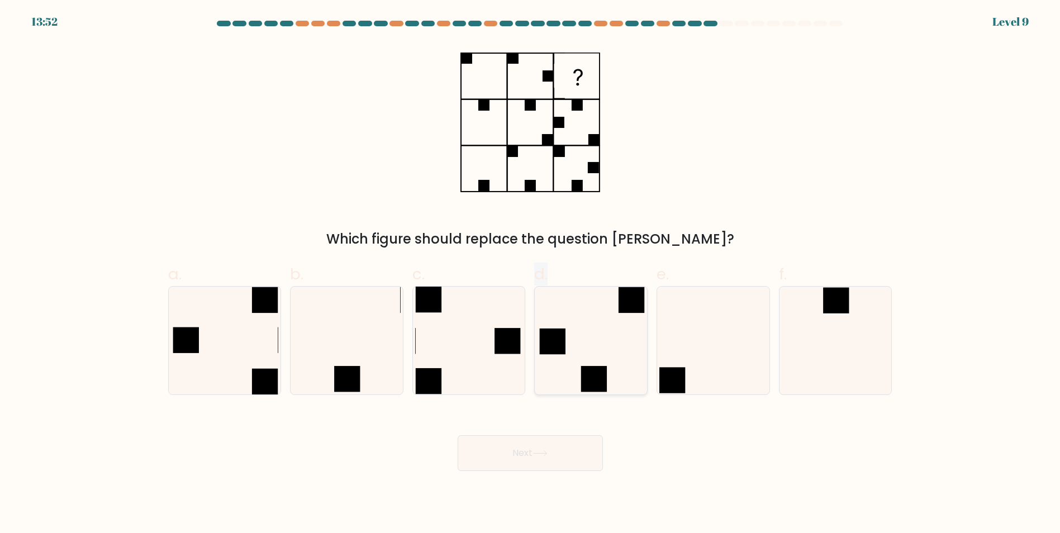
drag, startPoint x: 503, startPoint y: 355, endPoint x: 536, endPoint y: 384, distance: 43.9
click at [536, 384] on div "a. b. c. d." at bounding box center [530, 324] width 733 height 141
drag, startPoint x: 536, startPoint y: 384, endPoint x: 504, endPoint y: 366, distance: 36.5
click at [504, 366] on icon at bounding box center [469, 341] width 108 height 108
click at [530, 274] on input "c." at bounding box center [530, 269] width 1 height 7
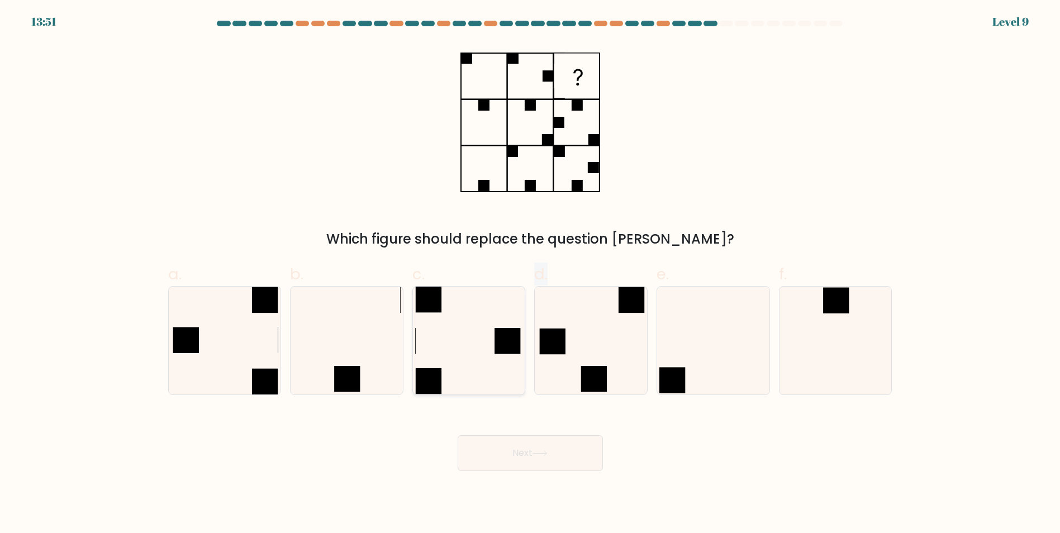
radio input "true"
drag, startPoint x: 524, startPoint y: 450, endPoint x: 519, endPoint y: 455, distance: 7.5
click at [519, 455] on button "Next" at bounding box center [530, 453] width 145 height 36
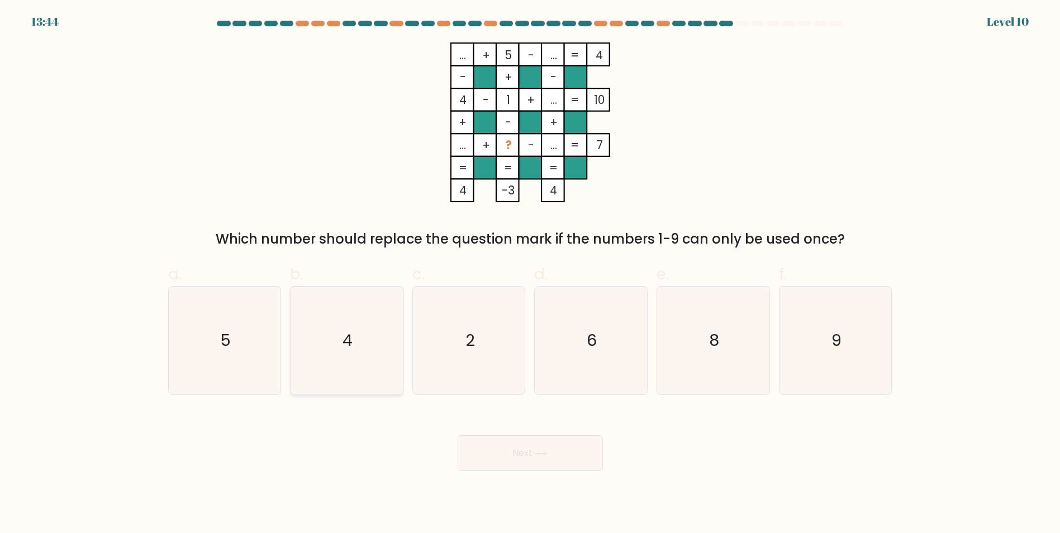
click at [377, 324] on icon "4" at bounding box center [347, 341] width 108 height 108
click at [530, 274] on input "b. 4" at bounding box center [530, 269] width 1 height 7
radio input "true"
click at [492, 439] on button "Next" at bounding box center [530, 453] width 145 height 36
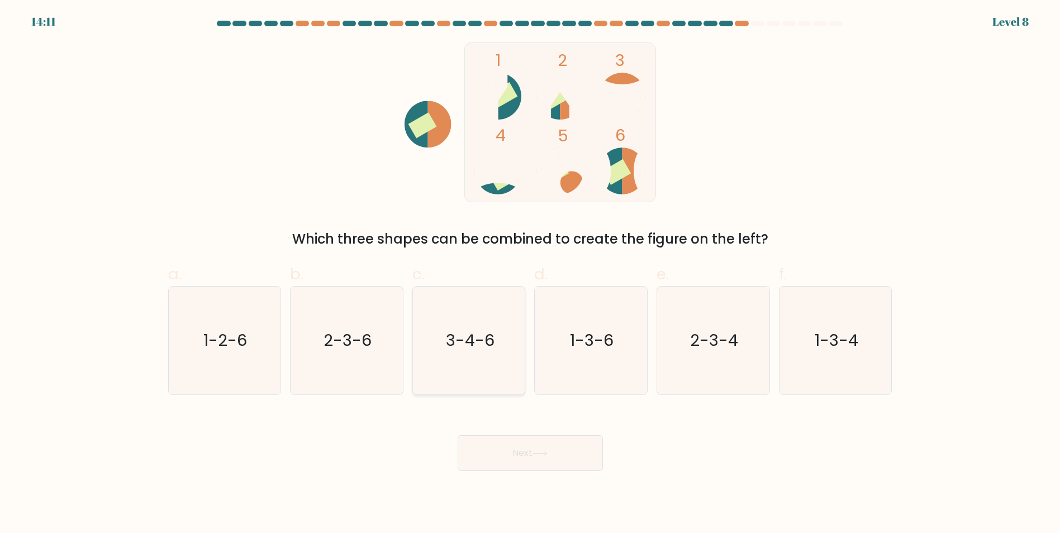
drag, startPoint x: 499, startPoint y: 335, endPoint x: 502, endPoint y: 341, distance: 6.5
click at [502, 341] on icon "3-4-6" at bounding box center [469, 341] width 108 height 108
click at [530, 274] on input "c. 3-4-6" at bounding box center [530, 269] width 1 height 7
radio input "true"
click at [495, 424] on div "Next" at bounding box center [529, 439] width 737 height 63
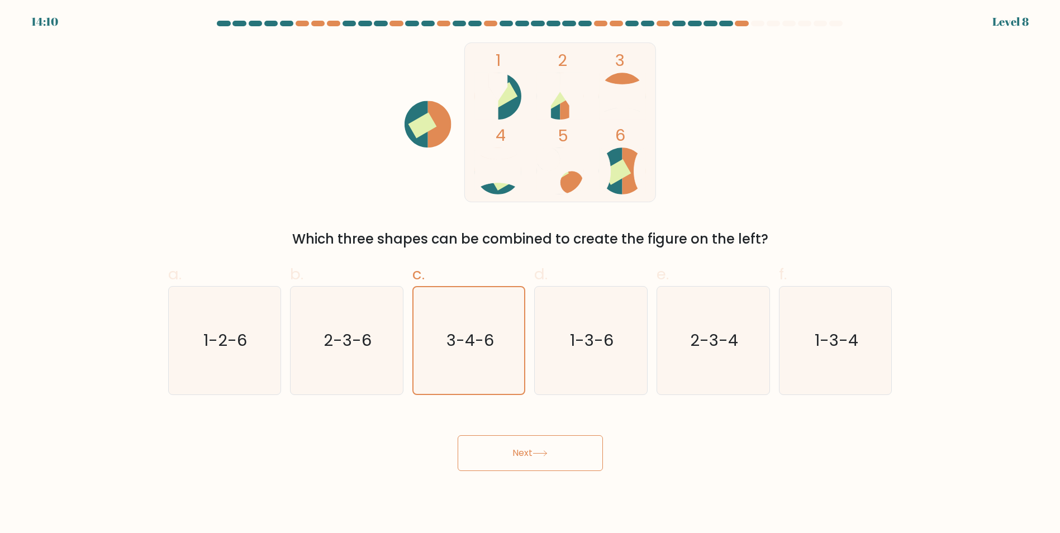
click at [496, 454] on button "Next" at bounding box center [530, 453] width 145 height 36
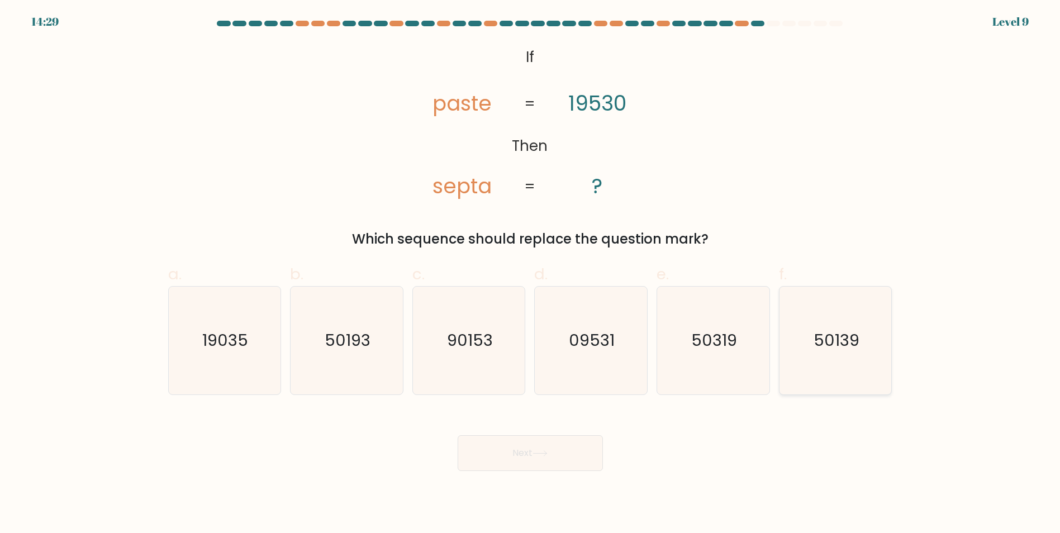
drag, startPoint x: 816, startPoint y: 325, endPoint x: 822, endPoint y: 349, distance: 24.9
click at [822, 349] on icon "50139" at bounding box center [836, 341] width 108 height 108
click at [493, 460] on button "Next" at bounding box center [530, 453] width 145 height 36
click at [884, 311] on icon "50139" at bounding box center [836, 341] width 108 height 108
click at [531, 274] on input "f. 50139" at bounding box center [530, 269] width 1 height 7
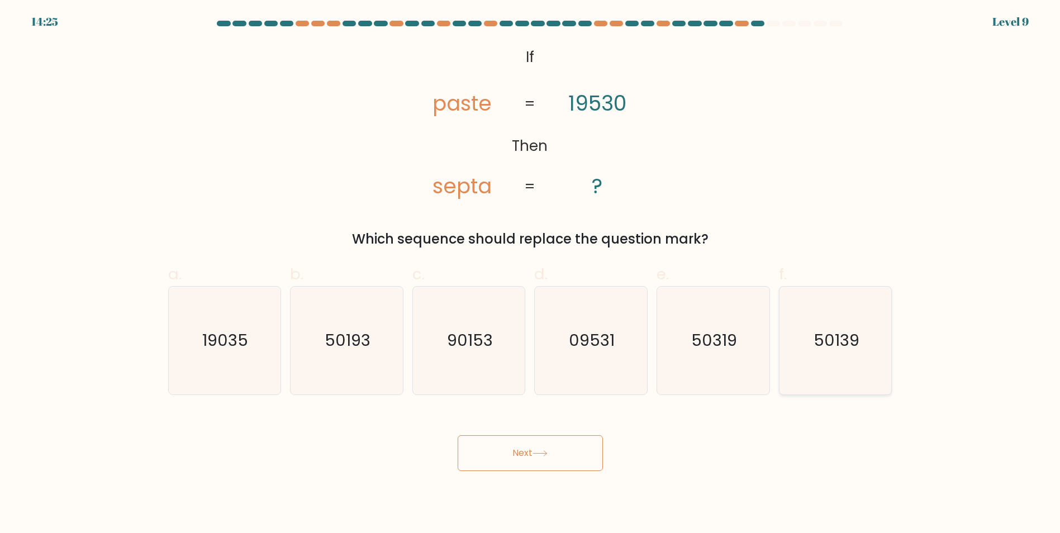
radio input "true"
click at [595, 445] on button "Next" at bounding box center [530, 453] width 145 height 36
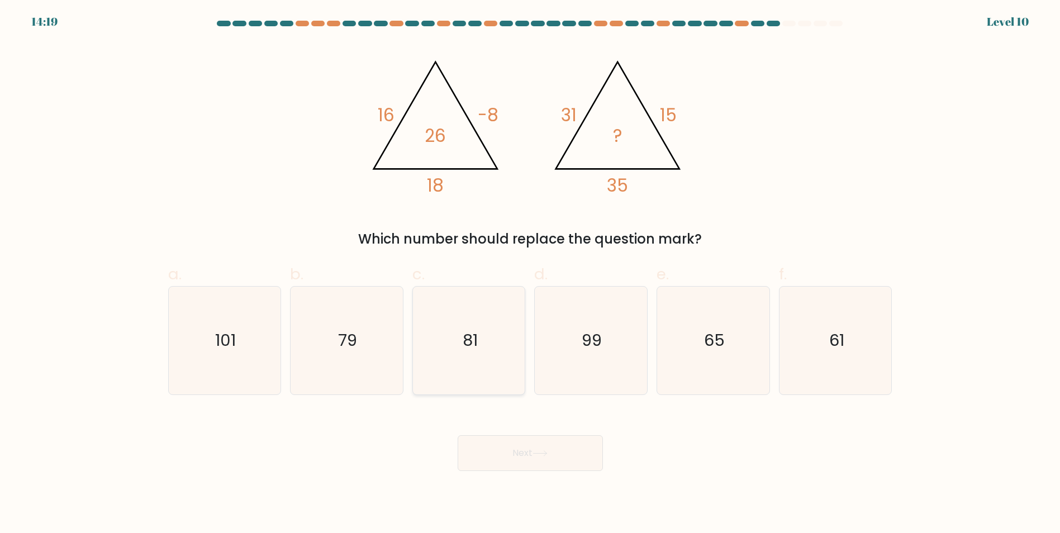
drag, startPoint x: 430, startPoint y: 1, endPoint x: 425, endPoint y: 340, distance: 339.2
click at [425, 340] on icon "81" at bounding box center [469, 341] width 108 height 108
click at [530, 274] on input "c. 81" at bounding box center [530, 269] width 1 height 7
radio input "true"
click at [489, 447] on button "Next" at bounding box center [530, 453] width 145 height 36
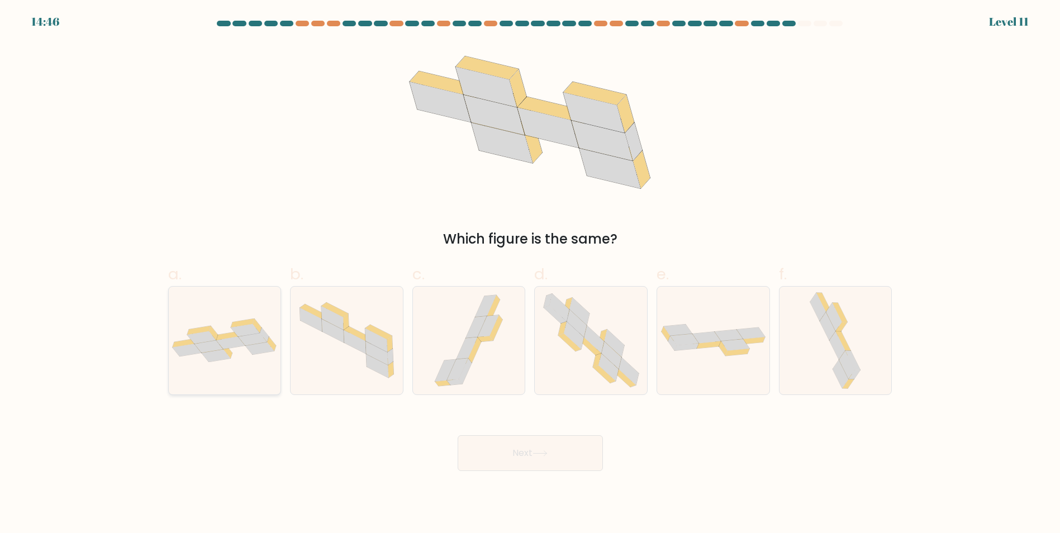
click at [204, 328] on icon at bounding box center [198, 330] width 23 height 9
click at [530, 274] on input "a." at bounding box center [530, 269] width 1 height 7
radio input "true"
click at [528, 464] on button "Next" at bounding box center [530, 453] width 145 height 36
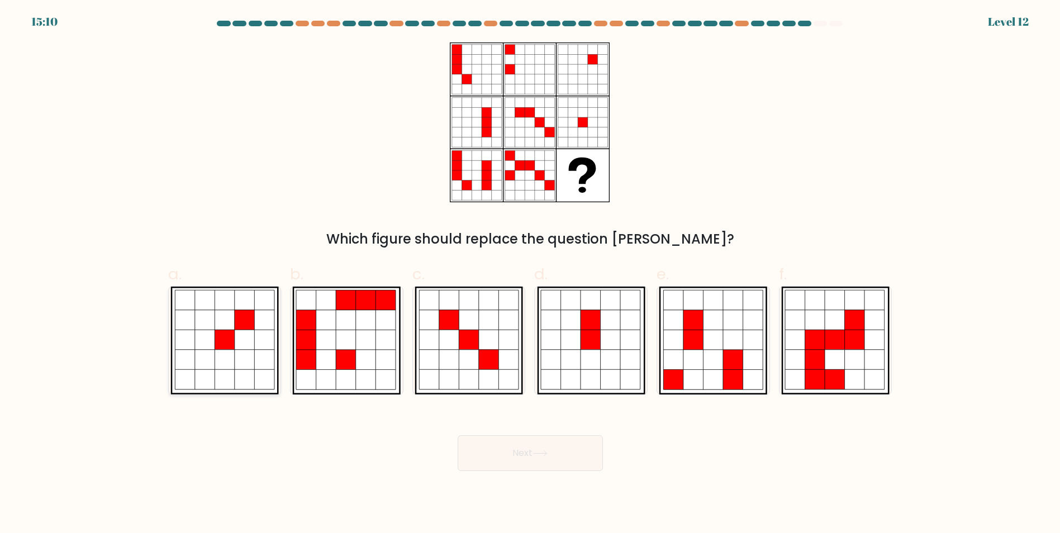
click at [222, 363] on icon at bounding box center [225, 360] width 20 height 20
click at [530, 274] on input "a." at bounding box center [530, 269] width 1 height 7
radio input "true"
click at [496, 454] on button "Next" at bounding box center [530, 453] width 145 height 36
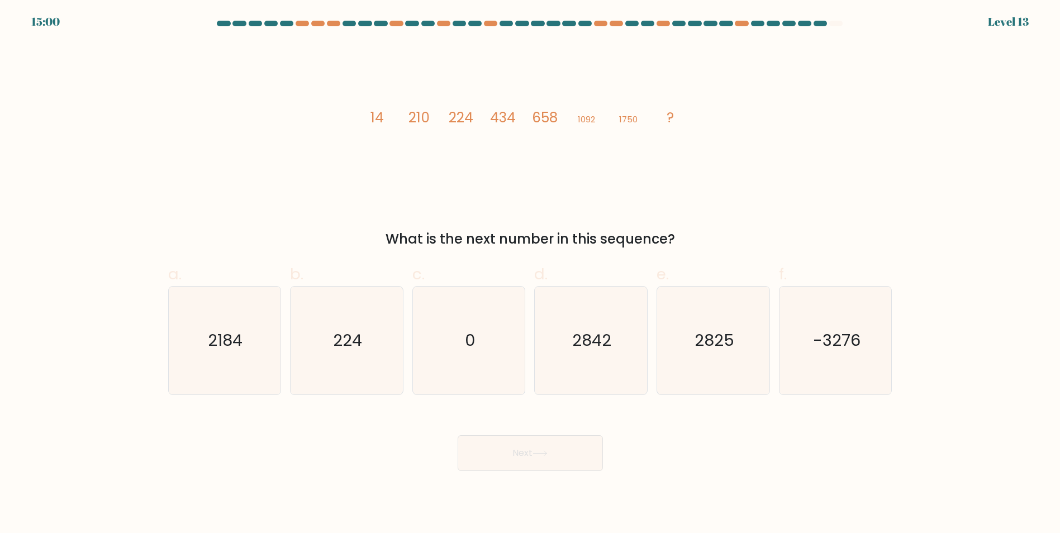
drag, startPoint x: 261, startPoint y: 321, endPoint x: 356, endPoint y: 458, distance: 167.1
click at [259, 326] on icon "2184" at bounding box center [224, 341] width 108 height 108
click at [530, 274] on input "a. 2184" at bounding box center [530, 269] width 1 height 7
radio input "true"
click at [482, 452] on button "Next" at bounding box center [530, 453] width 145 height 36
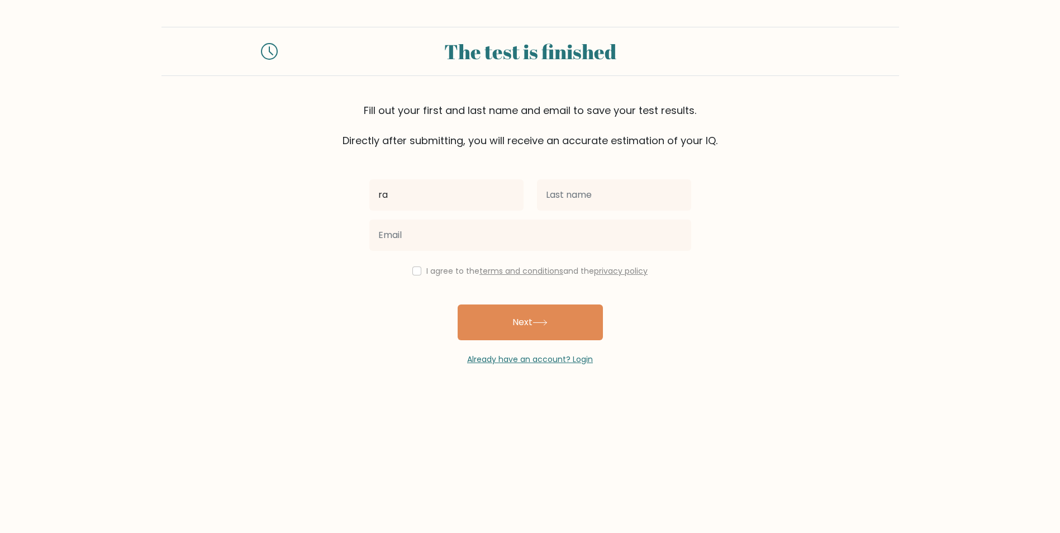
type input "r"
type input "RAMZIDDIN"
click at [516, 315] on button "Next" at bounding box center [530, 322] width 145 height 36
click at [537, 328] on button "Next" at bounding box center [530, 322] width 145 height 36
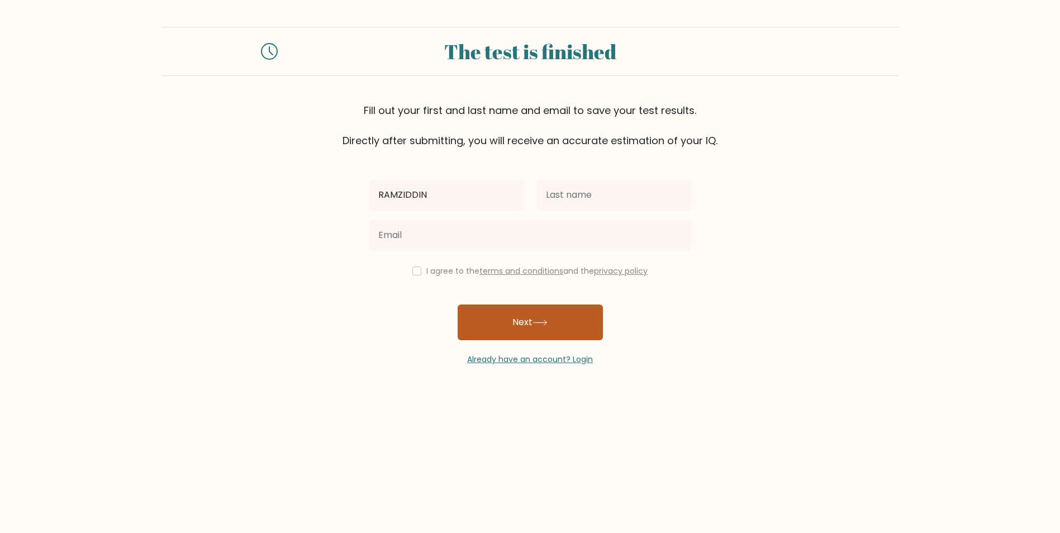
click at [537, 328] on button "Next" at bounding box center [530, 322] width 145 height 36
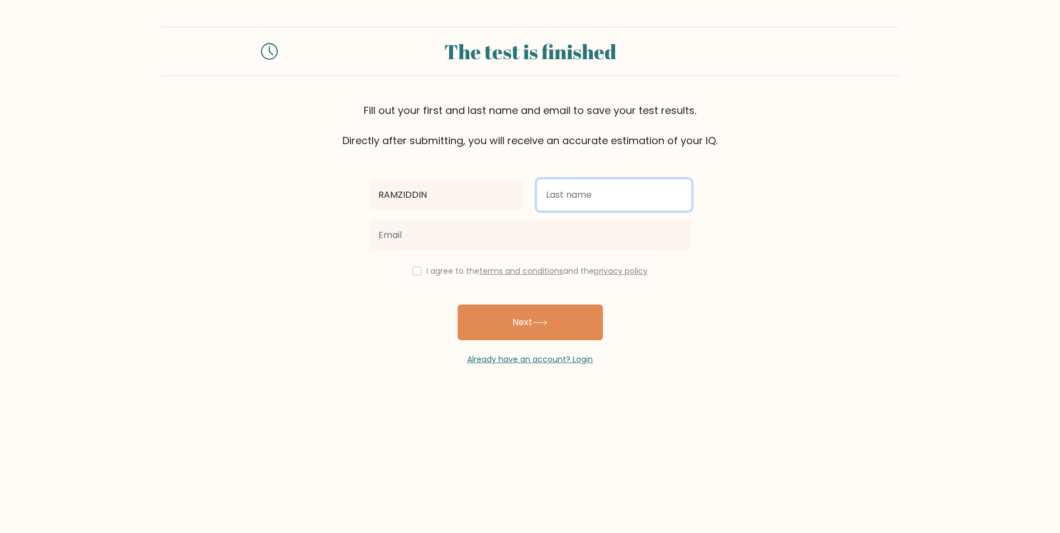
click at [551, 187] on input "text" at bounding box center [614, 194] width 154 height 31
type input "Imomnazarov"
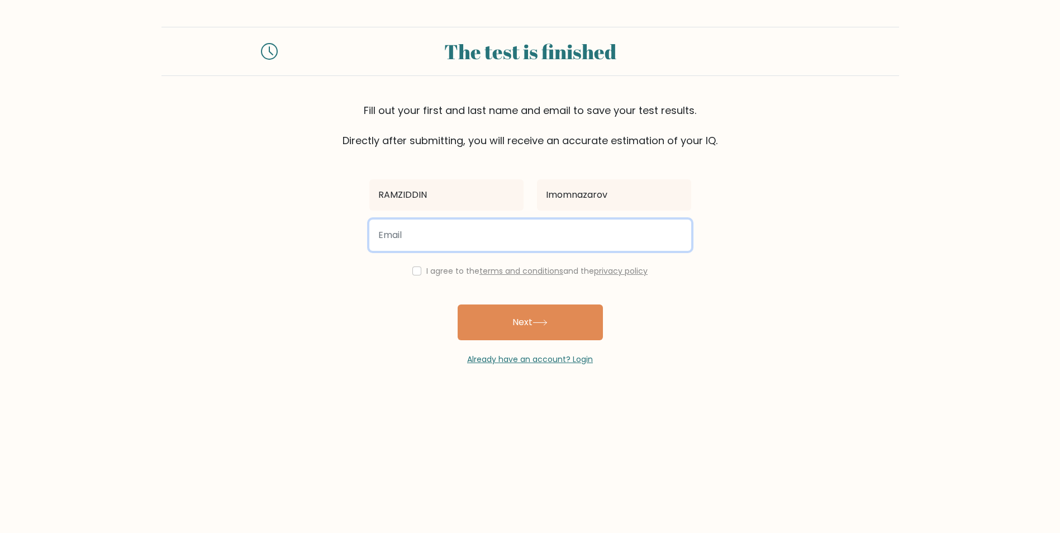
click at [521, 236] on input "email" at bounding box center [530, 235] width 322 height 31
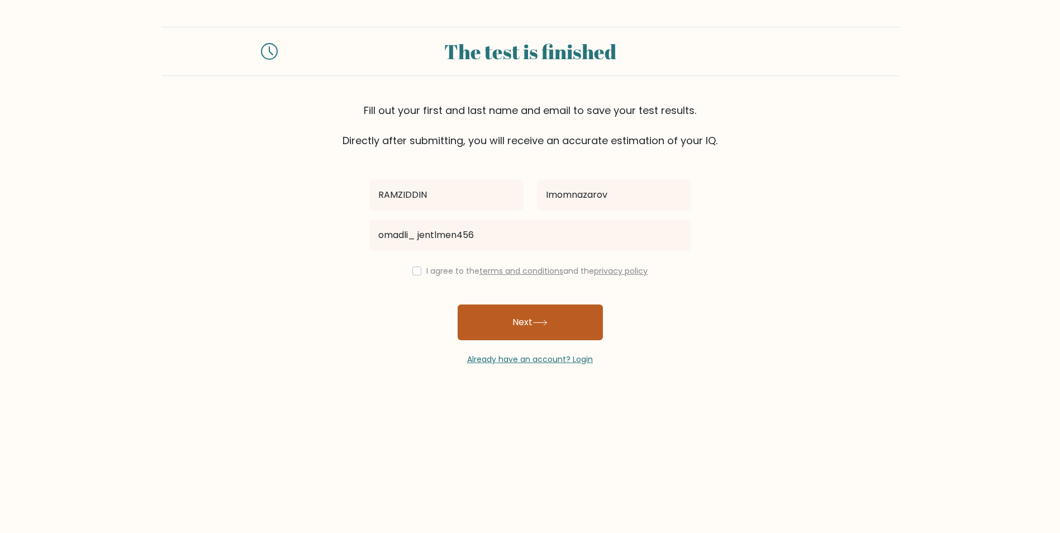
click at [541, 327] on button "Next" at bounding box center [530, 322] width 145 height 36
click at [534, 322] on button "Next" at bounding box center [530, 322] width 145 height 36
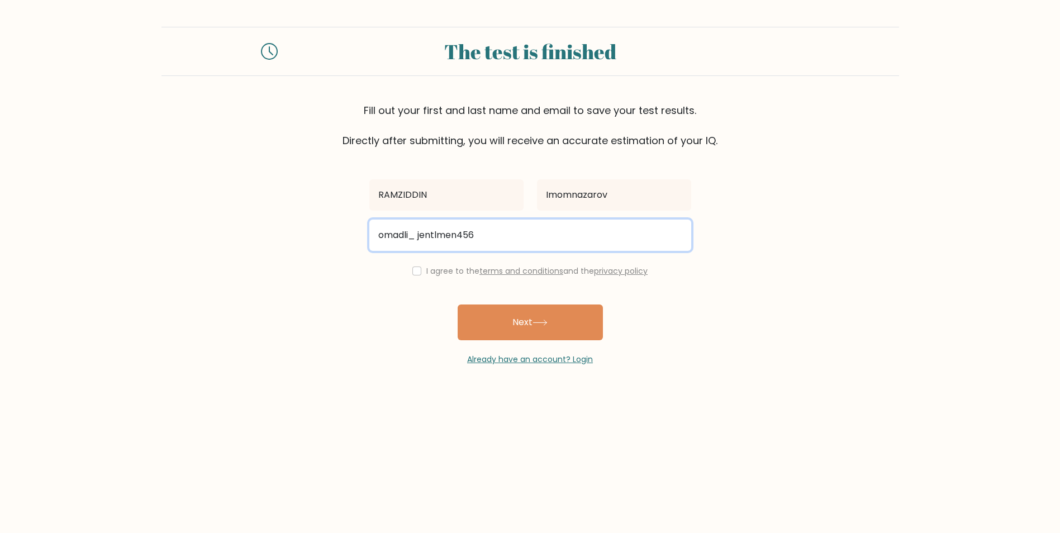
click at [480, 246] on input "omadli_ jentlmen456" at bounding box center [530, 235] width 322 height 31
click at [478, 246] on input "omadli_ jentlmen456" at bounding box center [530, 235] width 322 height 31
click at [430, 238] on input "omadli_ jentlmen456" at bounding box center [530, 235] width 322 height 31
click at [476, 234] on input "omadli_ jentlmen456" at bounding box center [530, 235] width 322 height 31
type input "omadli_ jentlmen456"
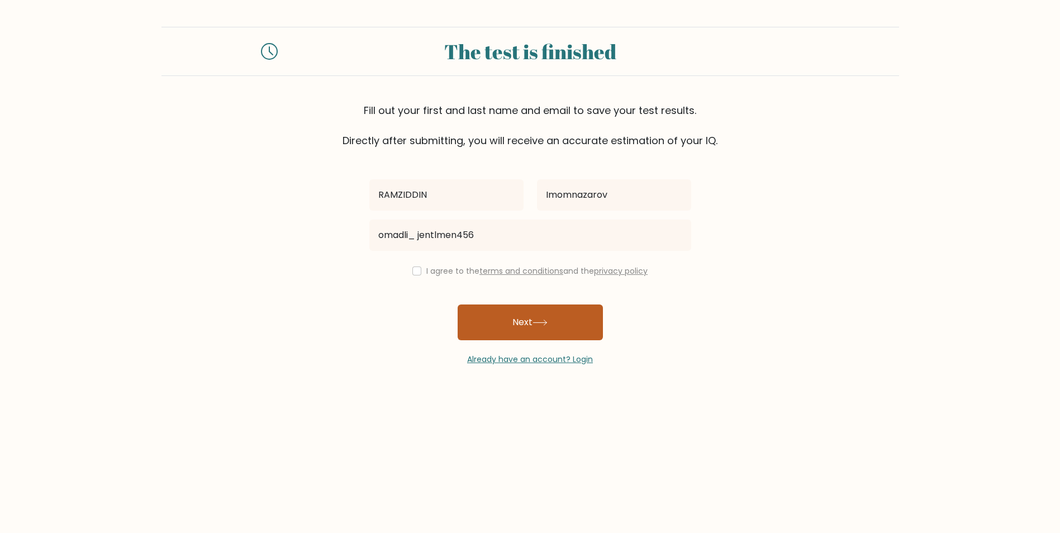
click at [501, 314] on button "Next" at bounding box center [530, 322] width 145 height 36
click at [416, 269] on input "checkbox" at bounding box center [416, 270] width 9 height 9
checkbox input "true"
click at [531, 318] on button "Next" at bounding box center [530, 322] width 145 height 36
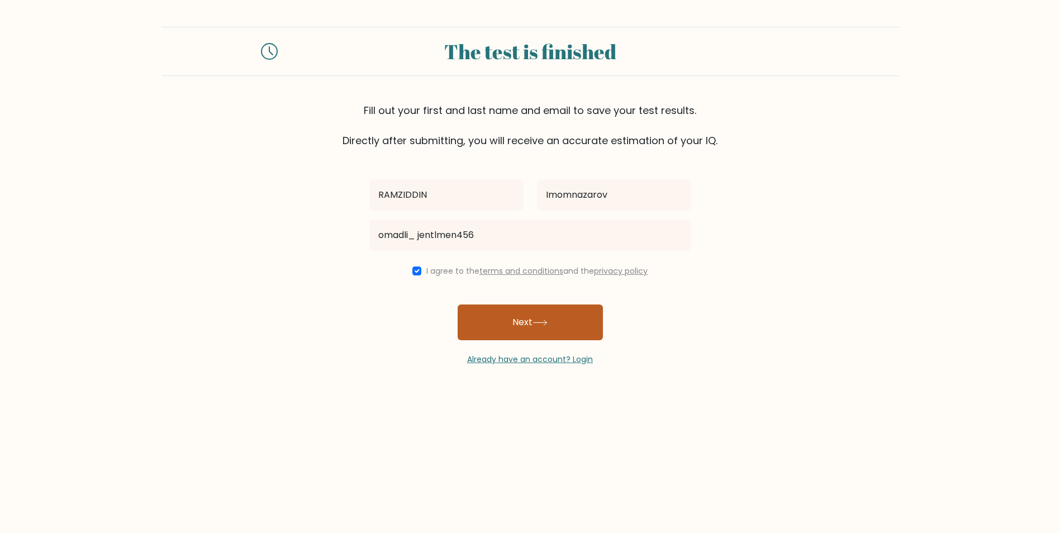
click at [530, 318] on button "Next" at bounding box center [530, 322] width 145 height 36
click at [509, 258] on div "RAMZIDDIN Imomnazarov omadli_ jentlmen456 I agree to the terms and conditions a…" at bounding box center [530, 256] width 335 height 217
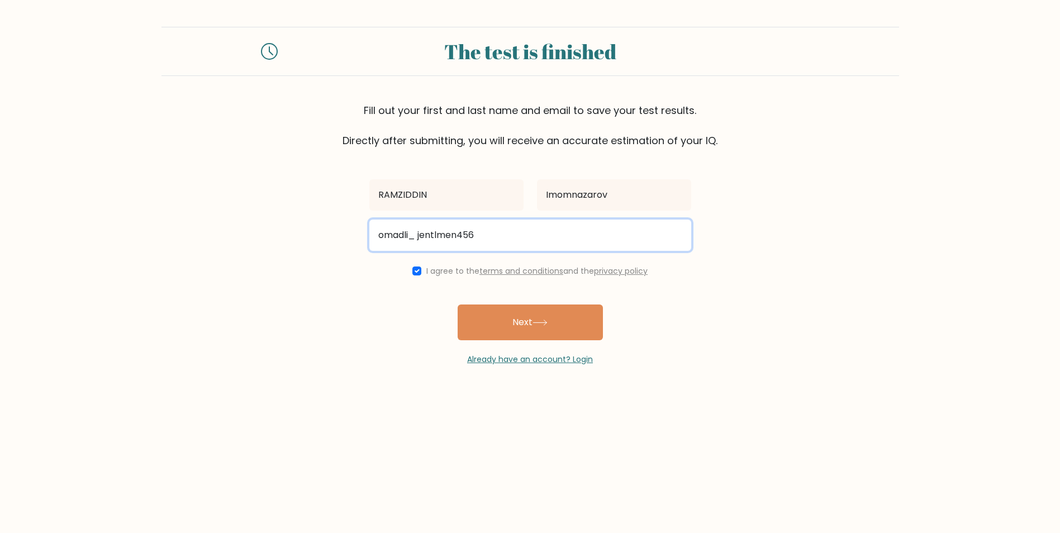
click at [488, 247] on input "omadli_ jentlmen456" at bounding box center [530, 235] width 322 height 31
click at [499, 233] on input "omadli_ jentlmen456" at bounding box center [530, 235] width 322 height 31
click at [500, 234] on input "omadli_ jentlmen456" at bounding box center [530, 235] width 322 height 31
click at [476, 235] on input "omadli_ jentlmen456" at bounding box center [530, 235] width 322 height 31
click at [543, 234] on input "omadli_ jentlmen4562" at bounding box center [530, 235] width 322 height 31
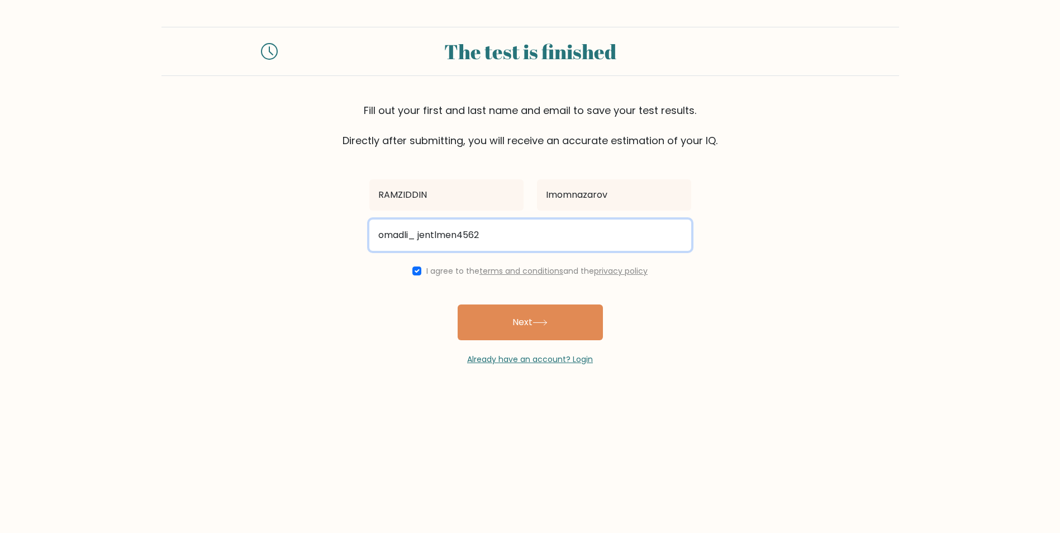
click at [539, 245] on input "omadli_ jentlmen4562" at bounding box center [530, 235] width 322 height 31
drag, startPoint x: 536, startPoint y: 245, endPoint x: 516, endPoint y: 245, distance: 19.6
click at [516, 245] on input "omadli_ jentlmen4562" at bounding box center [530, 235] width 322 height 31
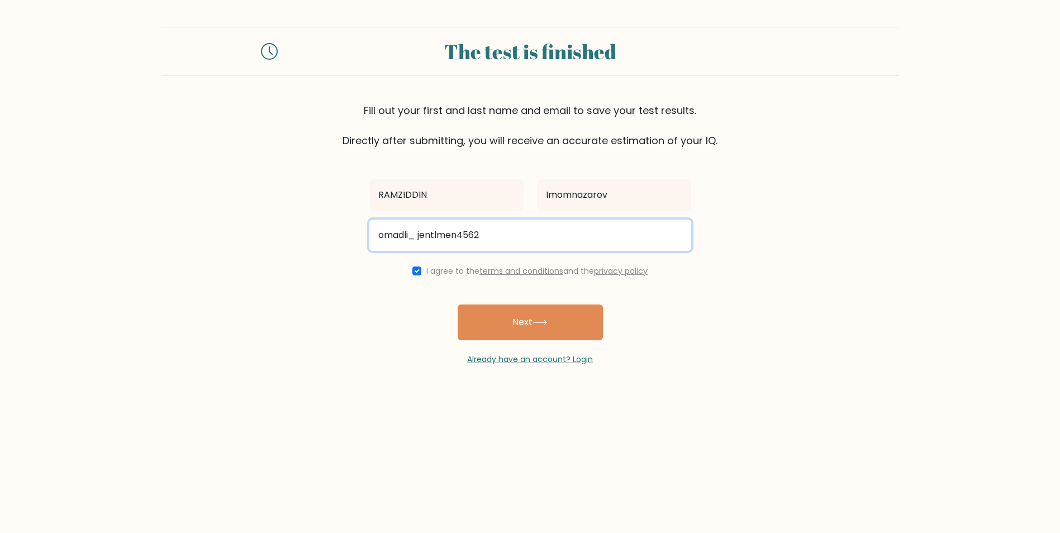
click at [516, 245] on input "omadli_ jentlmen4562" at bounding box center [530, 235] width 322 height 31
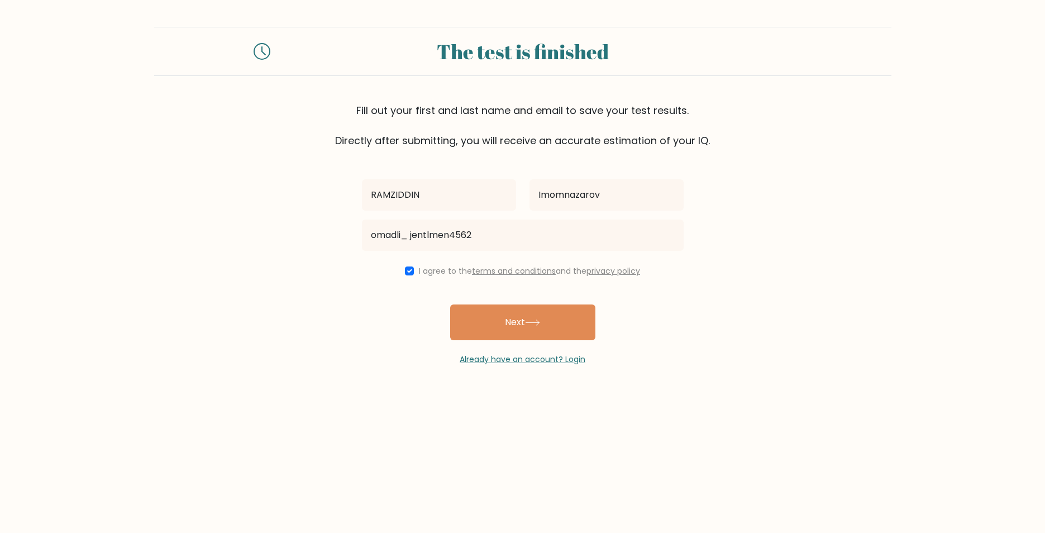
click at [904, 359] on form "The test is finished Fill out your first and last name and email to save your t…" at bounding box center [522, 196] width 1045 height 339
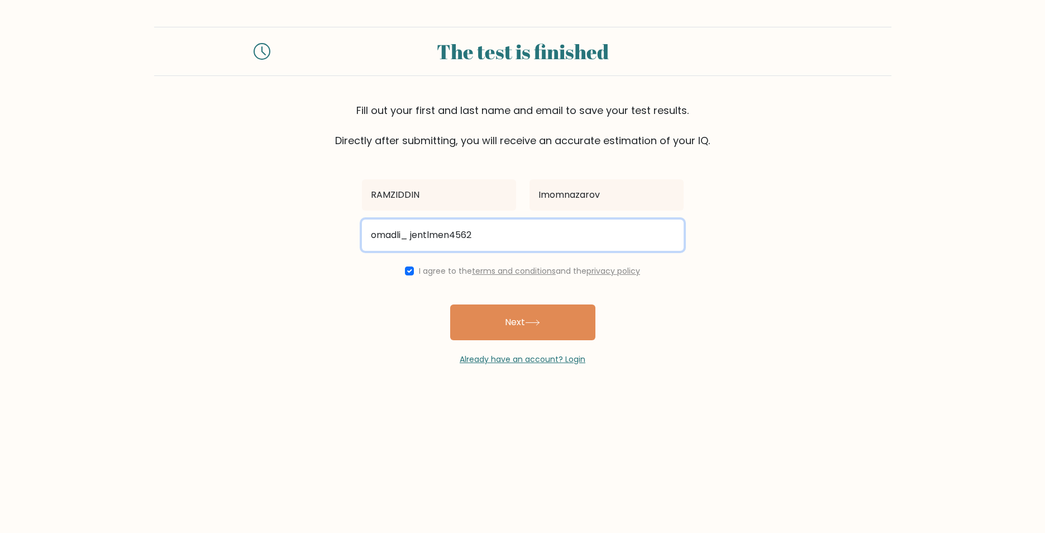
click at [493, 236] on input "omadli_ jentlmen4562" at bounding box center [523, 235] width 322 height 31
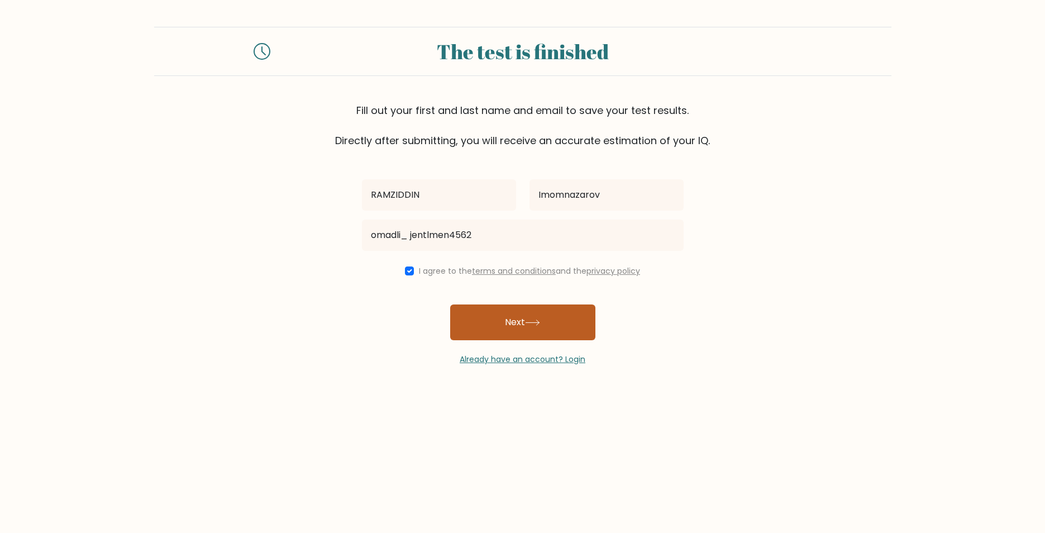
click at [570, 324] on button "Next" at bounding box center [522, 322] width 145 height 36
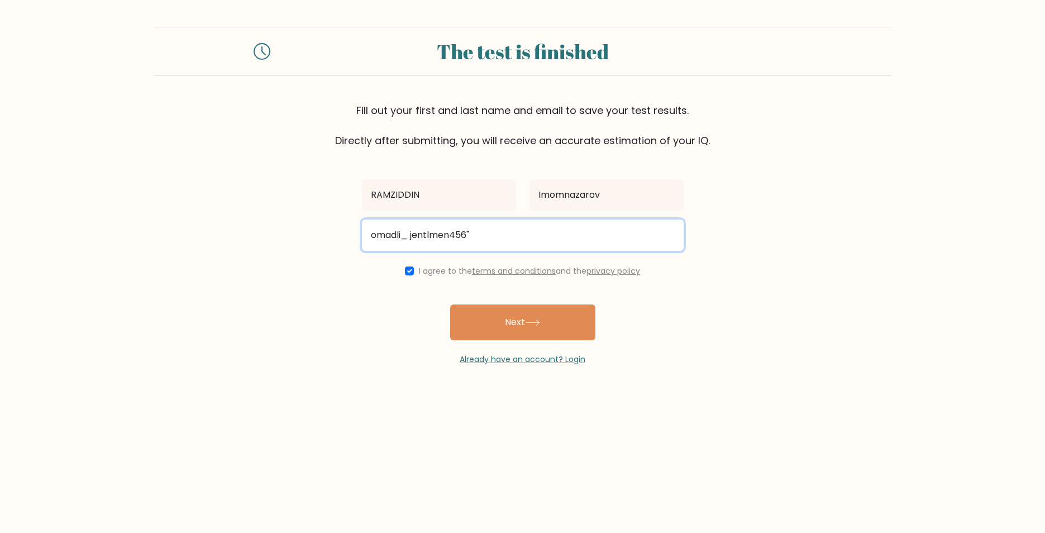
click at [470, 235] on input "omadli_ jentlmen456"" at bounding box center [523, 235] width 322 height 31
type input "o"
click at [403, 234] on input "email" at bounding box center [523, 235] width 322 height 31
type input "musayevsuhrob2511@gmail.com"
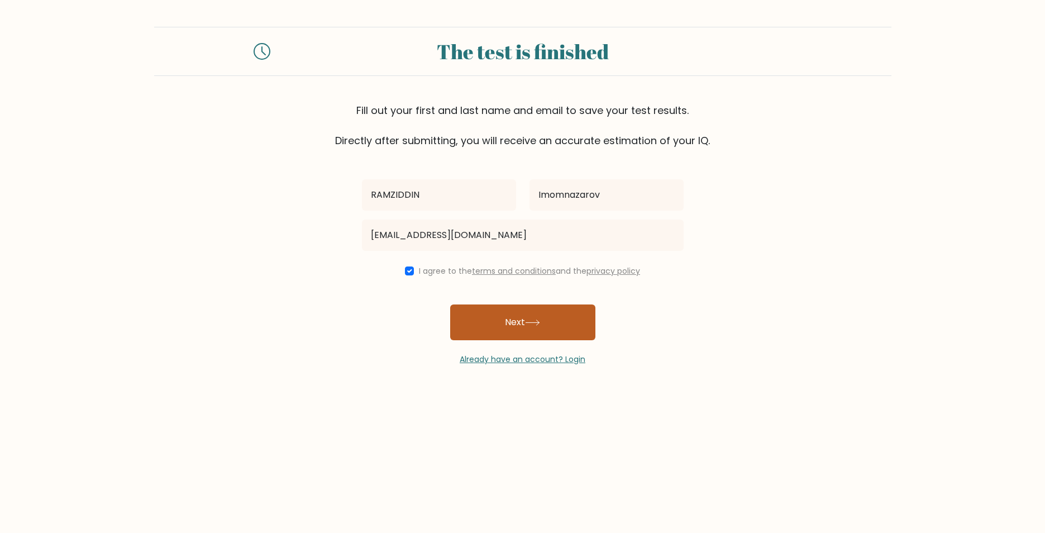
click at [475, 312] on button "Next" at bounding box center [522, 322] width 145 height 36
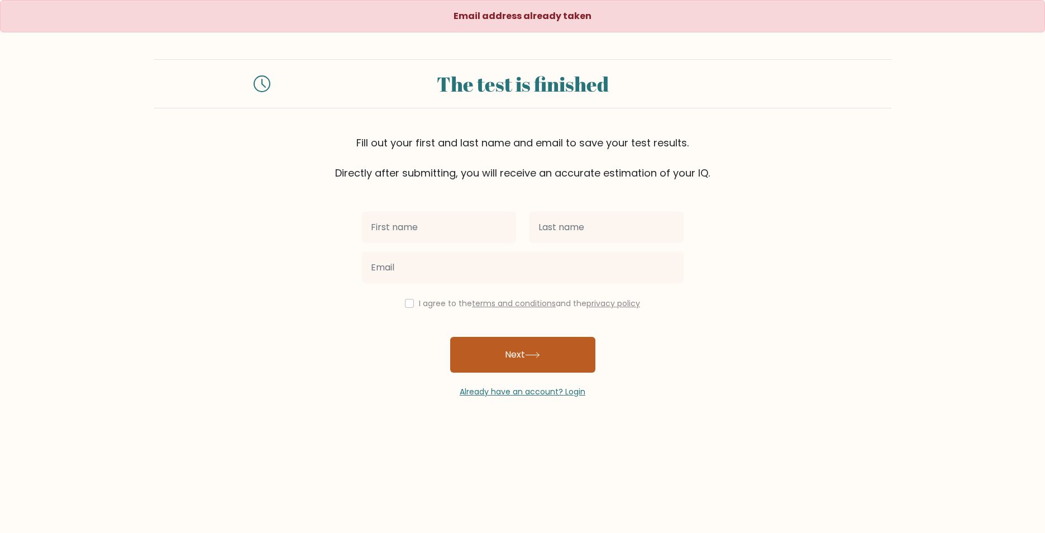
drag, startPoint x: 501, startPoint y: 330, endPoint x: 501, endPoint y: 344, distance: 14.5
click at [501, 331] on div "I agree to the terms and conditions and the privacy policy Next Already have an…" at bounding box center [522, 288] width 335 height 217
click at [501, 344] on button "Next" at bounding box center [522, 355] width 145 height 36
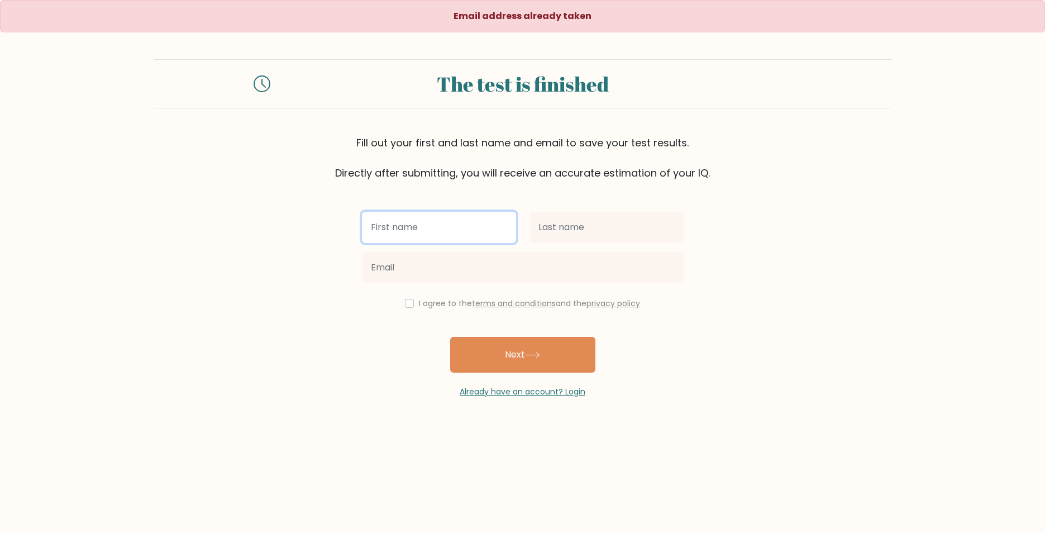
click at [454, 239] on input "text" at bounding box center [439, 227] width 154 height 31
type input "Asliddin"
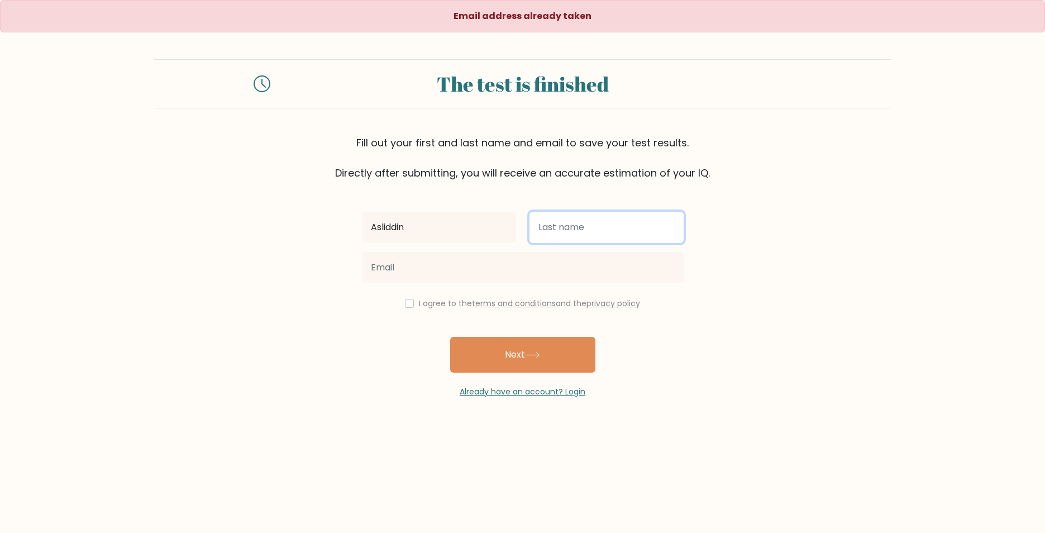
click at [558, 226] on input "text" at bounding box center [607, 227] width 154 height 31
type input "Imomnazarov"
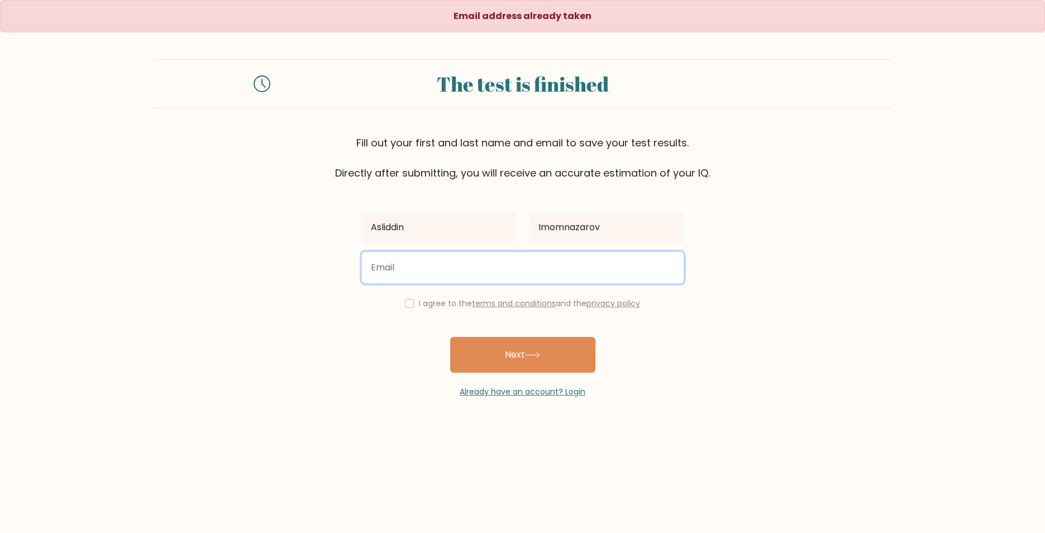
type input "[EMAIL_ADDRESS][DOMAIN_NAME]"
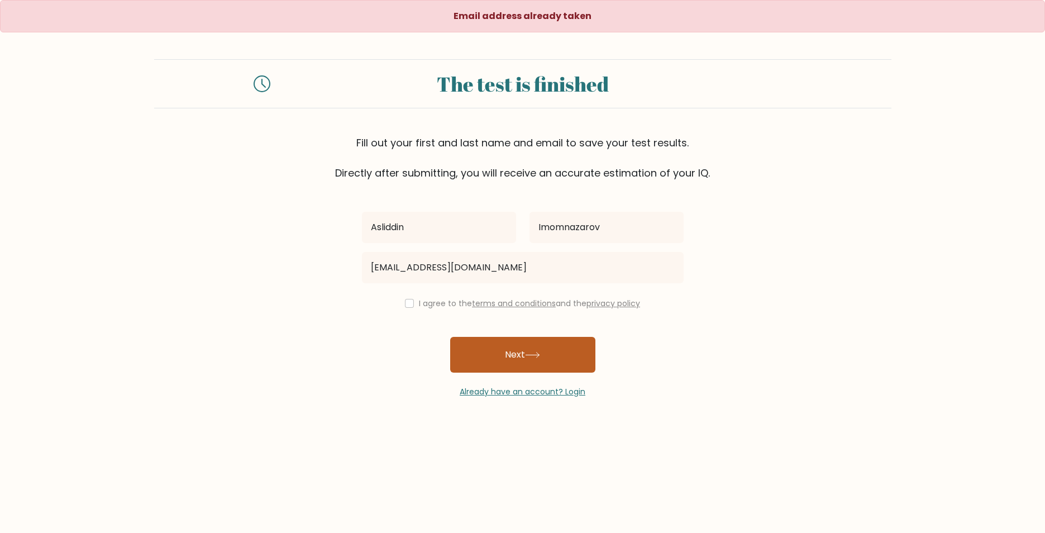
click at [493, 347] on button "Next" at bounding box center [522, 355] width 145 height 36
click at [413, 307] on div "I agree to the terms and conditions and the privacy policy" at bounding box center [522, 303] width 335 height 13
click at [405, 302] on input "checkbox" at bounding box center [409, 303] width 9 height 9
checkbox input "true"
click at [467, 344] on button "Next" at bounding box center [522, 355] width 145 height 36
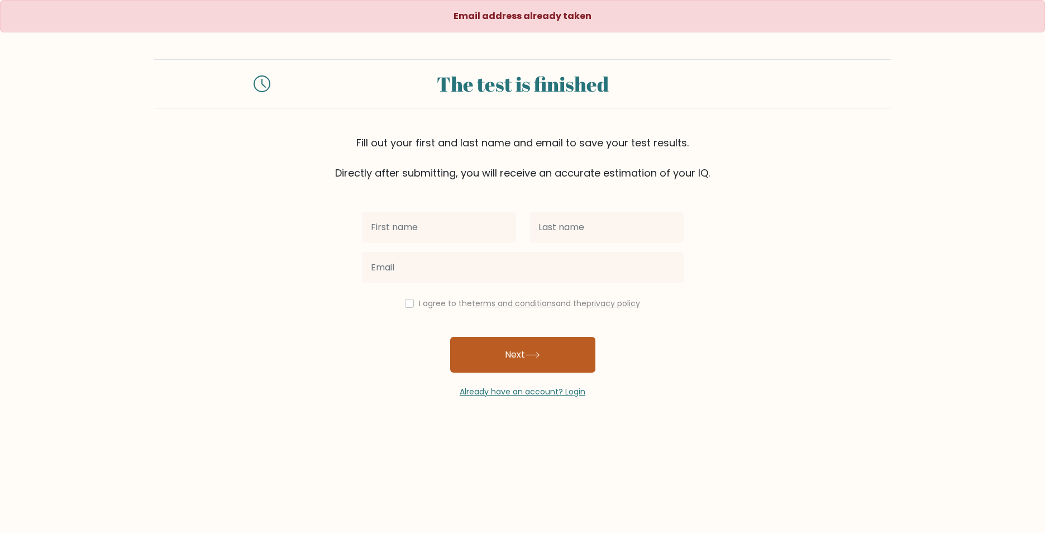
click at [515, 361] on button "Next" at bounding box center [522, 355] width 145 height 36
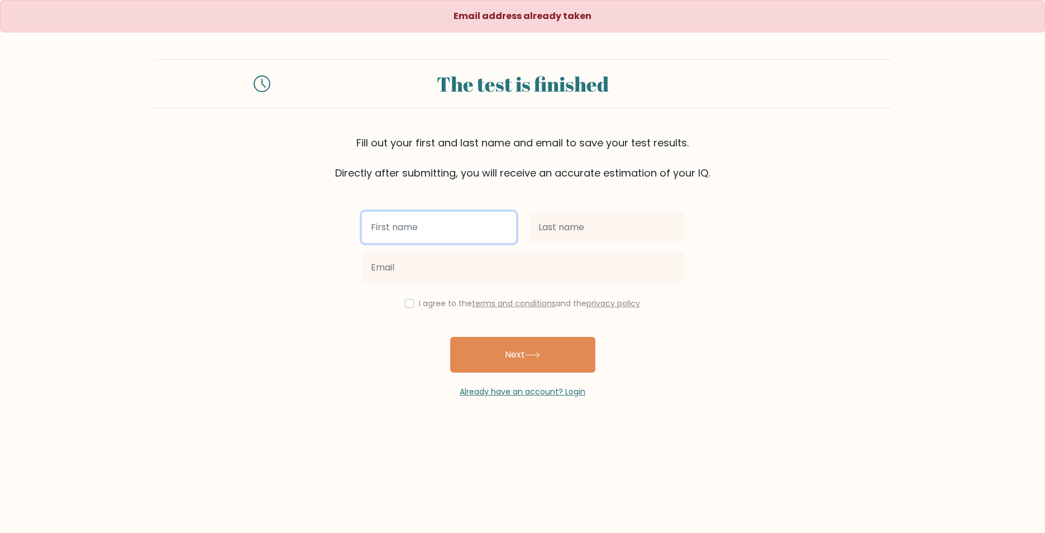
click at [462, 222] on input "text" at bounding box center [439, 227] width 154 height 31
type input "Asliddin"
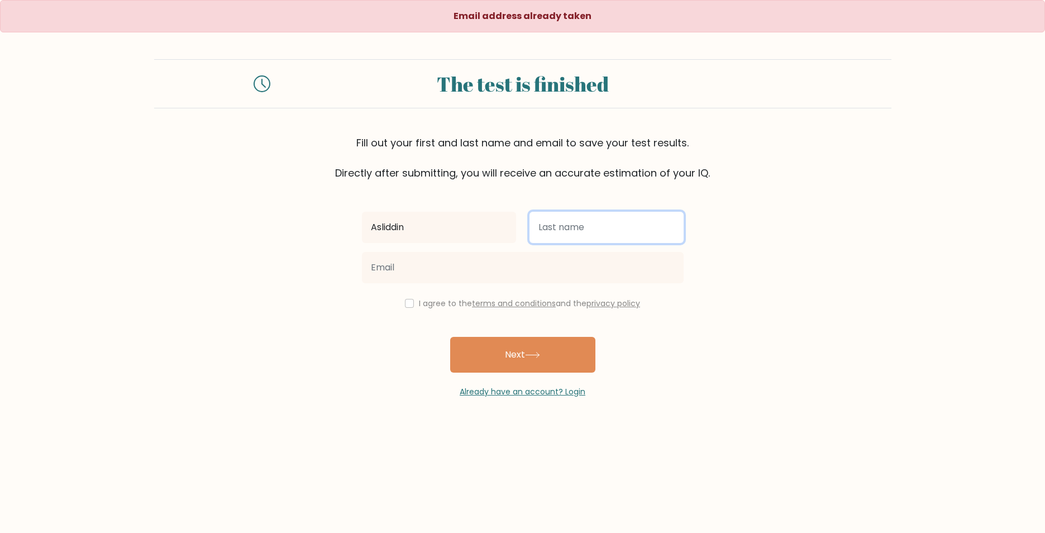
click at [535, 235] on input "text" at bounding box center [607, 227] width 154 height 31
type input "Imomnazarov"
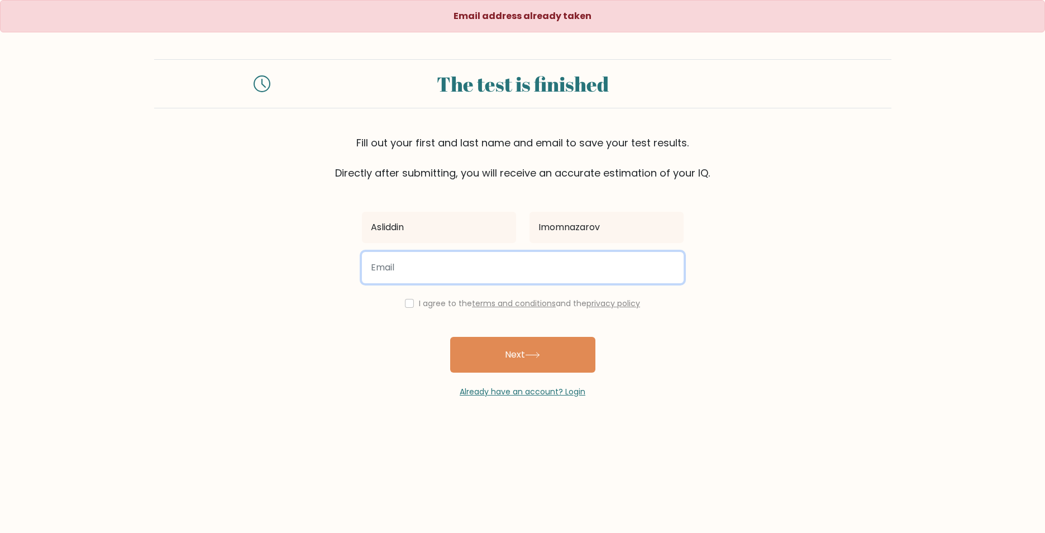
click at [474, 271] on input "email" at bounding box center [523, 267] width 322 height 31
type input "asikdilik@gmail.com"
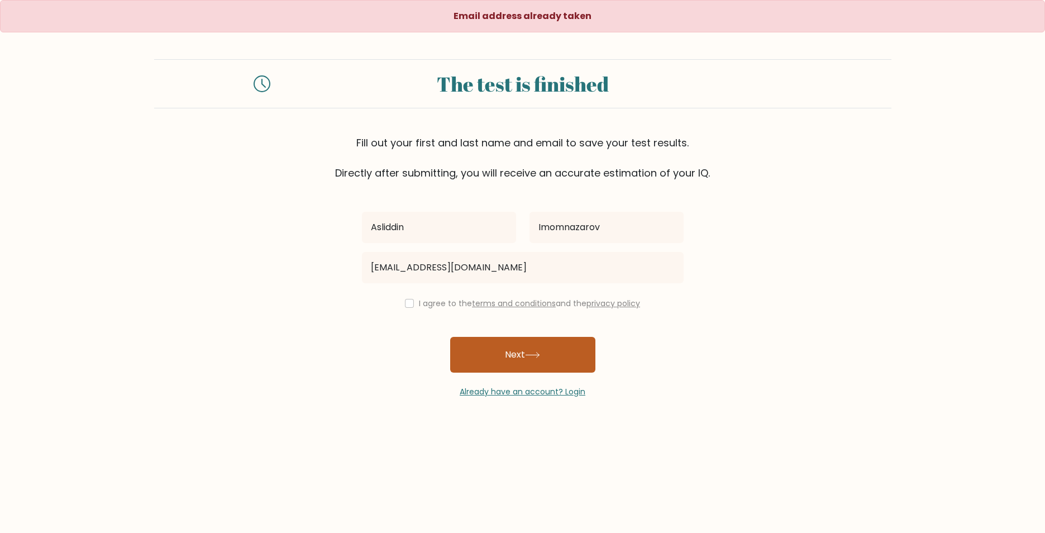
click at [536, 353] on icon at bounding box center [532, 355] width 15 height 6
click at [407, 302] on input "checkbox" at bounding box center [409, 303] width 9 height 9
checkbox input "true"
click at [482, 350] on button "Next" at bounding box center [522, 355] width 145 height 36
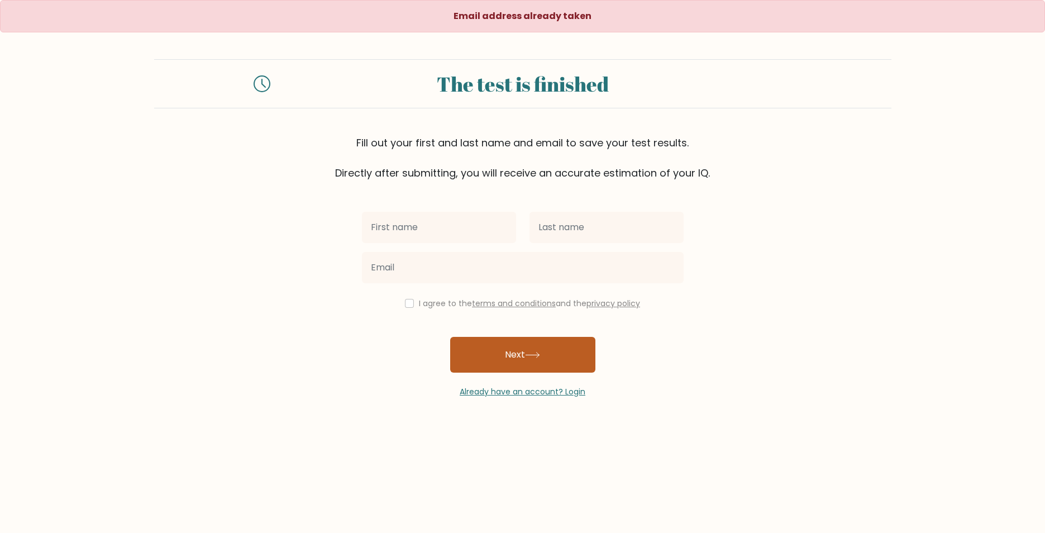
click at [482, 350] on button "Next" at bounding box center [522, 355] width 145 height 36
